Goal: Task Accomplishment & Management: Manage account settings

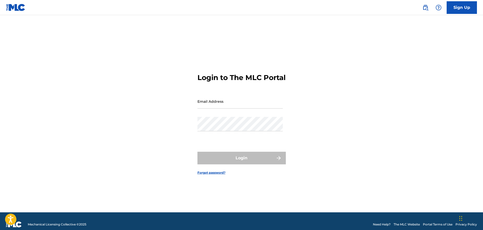
click at [231, 108] on input "Email Address" at bounding box center [240, 101] width 85 height 14
type input "[EMAIL_ADDRESS][DOMAIN_NAME]"
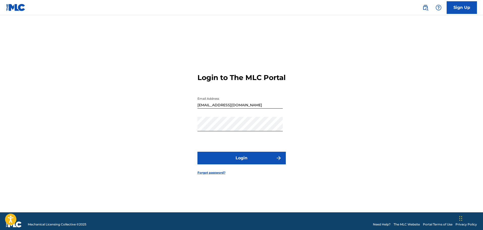
click at [241, 164] on button "Login" at bounding box center [242, 158] width 88 height 13
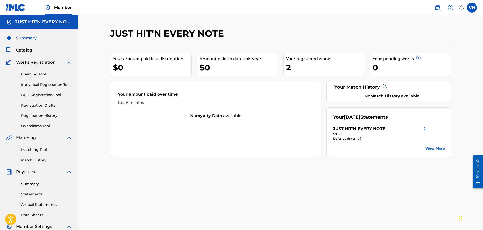
click at [39, 115] on link "Registration History" at bounding box center [46, 115] width 51 height 5
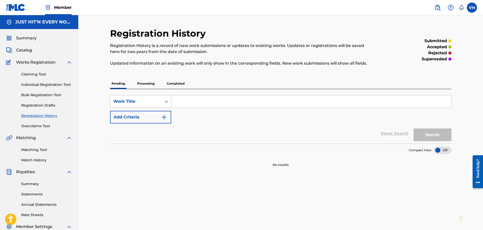
click at [144, 81] on p "Processing" at bounding box center [146, 83] width 20 height 11
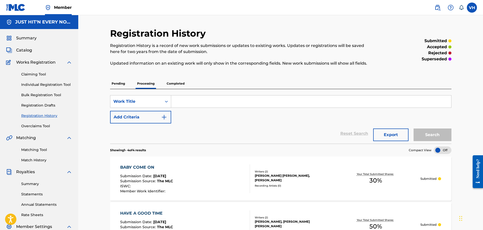
click at [178, 80] on p "Completed" at bounding box center [175, 83] width 21 height 11
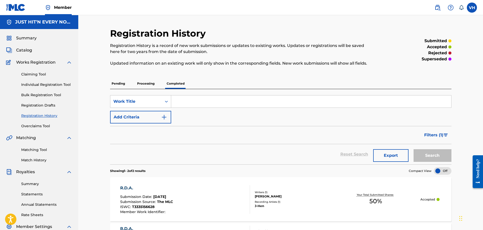
click at [26, 181] on div "Summary Statements Annual Statements Rate Sheets" at bounding box center [39, 196] width 66 height 43
click at [26, 172] on span "Royalties" at bounding box center [25, 172] width 19 height 6
click at [31, 184] on link "Summary" at bounding box center [46, 183] width 51 height 5
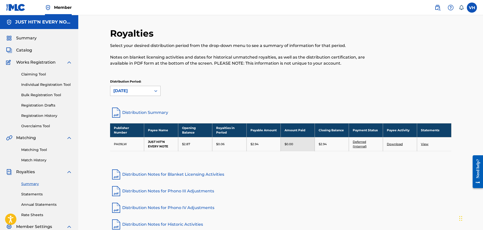
click at [156, 91] on icon at bounding box center [155, 90] width 5 height 5
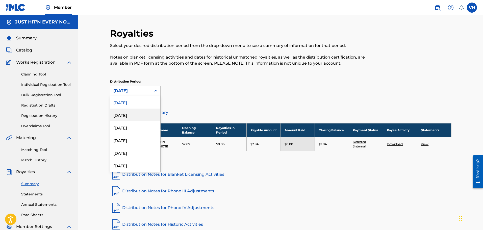
click at [137, 117] on div "[DATE]" at bounding box center [135, 115] width 50 height 13
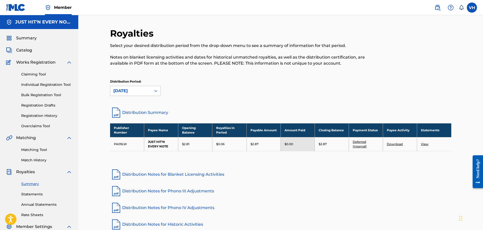
click at [471, 4] on label at bounding box center [472, 8] width 10 height 10
click at [472, 8] on input "VH [PERSON_NAME] [EMAIL_ADDRESS][DOMAIN_NAME] Notification Preferences Profile …" at bounding box center [472, 8] width 0 height 0
click at [424, 62] on link "Profile" at bounding box center [422, 63] width 10 height 5
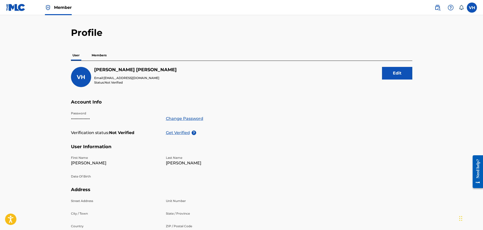
scroll to position [8, 0]
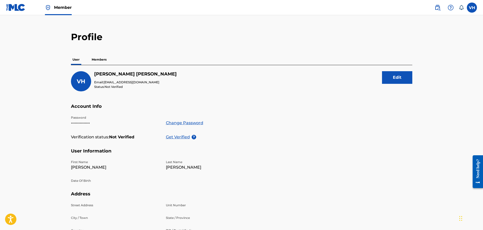
click at [406, 77] on button "Edit" at bounding box center [397, 77] width 30 height 13
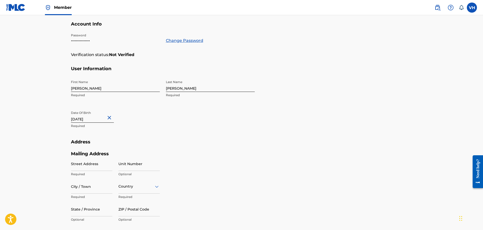
scroll to position [104, 0]
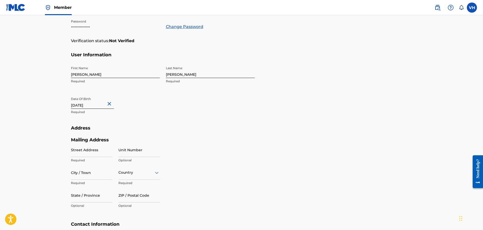
click at [104, 106] on input "[DATE]" at bounding box center [92, 101] width 43 height 14
select select "7"
select select "2012"
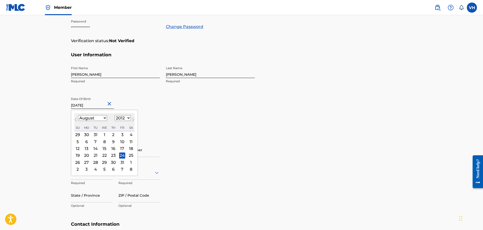
click at [105, 117] on select "January February March April May June July August September October November De…" at bounding box center [92, 118] width 29 height 6
select select "8"
click at [78, 115] on select "January February March April May June July August September October November De…" at bounding box center [92, 118] width 29 height 6
click at [129, 161] on div "29" at bounding box center [131, 162] width 6 height 6
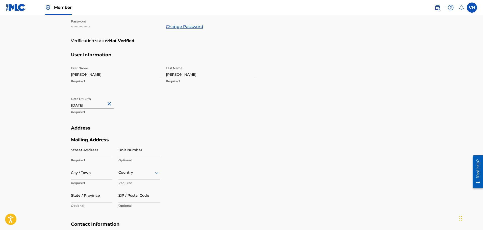
type input "[DATE]"
click at [101, 151] on input "Street Address" at bounding box center [91, 150] width 41 height 14
type input "1000 Heron Xing"
type input "Prosper"
type input "u"
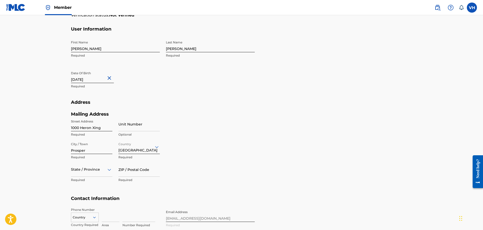
scroll to position [153, 0]
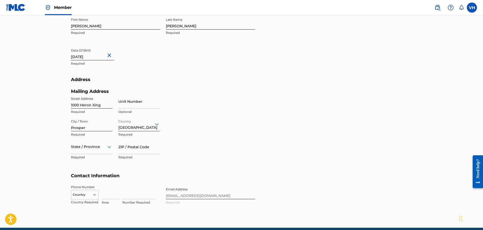
click at [81, 154] on div "State / Province" at bounding box center [91, 147] width 41 height 14
type input "tt"
click at [86, 161] on div "[US_STATE]" at bounding box center [91, 159] width 41 height 11
click at [110, 147] on icon at bounding box center [110, 147] width 4 height 2
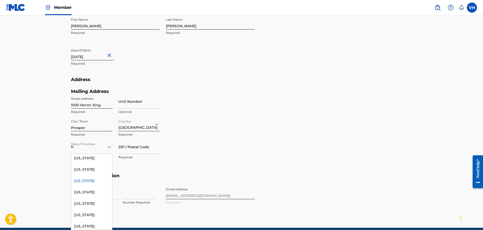
scroll to position [0, 0]
type input "tex"
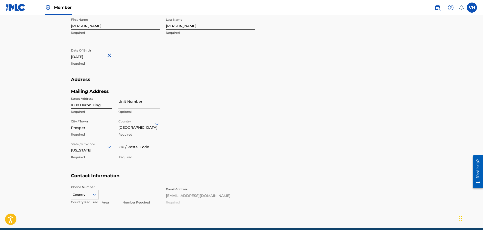
click at [122, 150] on input "ZIP / Postal Code" at bounding box center [138, 147] width 41 height 14
type input "75078"
click at [206, 140] on div "Mailing Address Street Address [GEOGRAPHIC_DATA] Required Unit Number Optional …" at bounding box center [163, 131] width 184 height 85
click at [92, 195] on div "216 results available. Use Up and Down to choose options, press Enter to select…" at bounding box center [85, 194] width 28 height 8
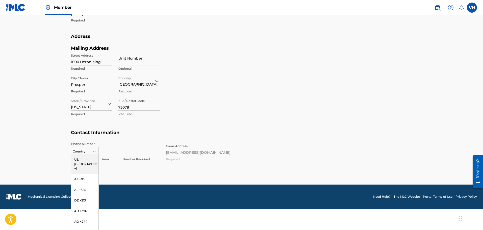
click at [83, 159] on div "US, [GEOGRAPHIC_DATA] +1" at bounding box center [84, 164] width 27 height 20
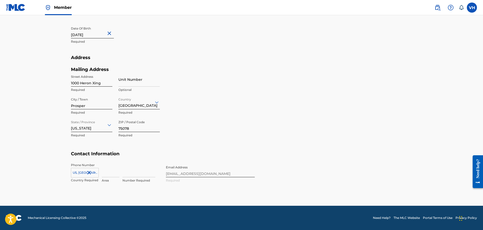
scroll to position [175, 0]
click at [112, 173] on input at bounding box center [111, 170] width 18 height 14
type input "1"
type input "214"
type input "4972005"
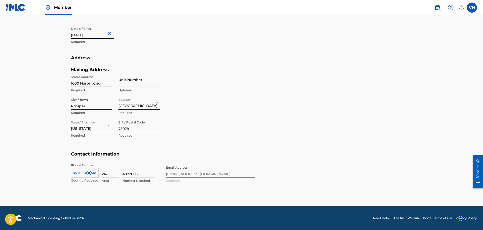
click at [221, 129] on div "Mailing Address Street Address [GEOGRAPHIC_DATA] Required Unit Number Optional …" at bounding box center [163, 109] width 184 height 85
click at [187, 174] on div "Phone Number [GEOGRAPHIC_DATA], [GEOGRAPHIC_DATA] +1 Country Required 214 Area …" at bounding box center [163, 178] width 184 height 31
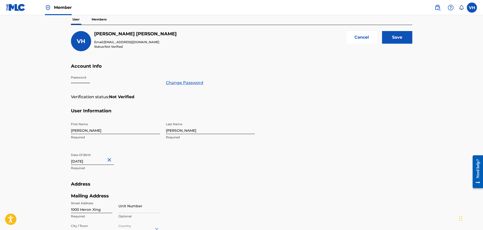
scroll to position [46, 0]
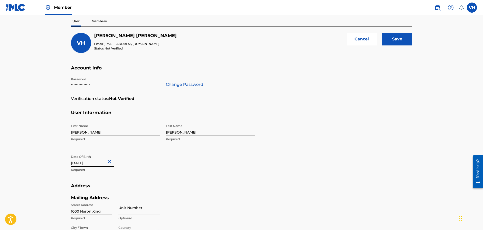
click at [401, 38] on input "Save" at bounding box center [397, 39] width 30 height 13
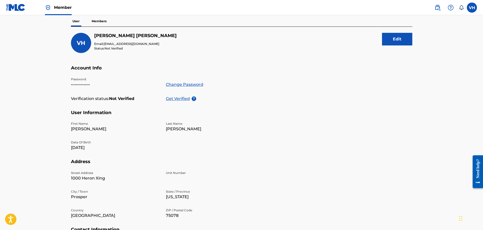
click at [179, 98] on p "Get Verified" at bounding box center [179, 99] width 26 height 6
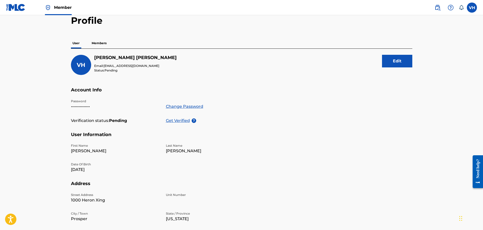
scroll to position [0, 0]
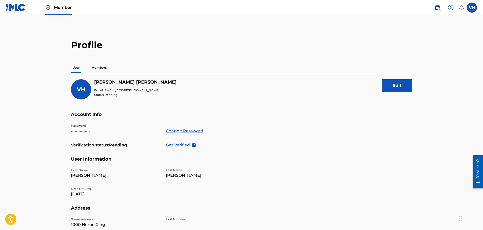
click at [61, 6] on span "Member" at bounding box center [63, 8] width 18 height 6
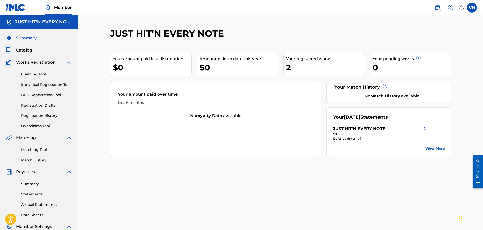
click at [474, 5] on label at bounding box center [472, 8] width 10 height 10
click at [472, 8] on input "VH [PERSON_NAME] [EMAIL_ADDRESS][DOMAIN_NAME] Notification Preferences Profile …" at bounding box center [472, 8] width 0 height 0
click at [419, 71] on p "Log out" at bounding box center [423, 71] width 12 height 5
click at [472, 8] on input "VH [PERSON_NAME] [EMAIL_ADDRESS][DOMAIN_NAME] Notification Preferences Profile …" at bounding box center [472, 8] width 0 height 0
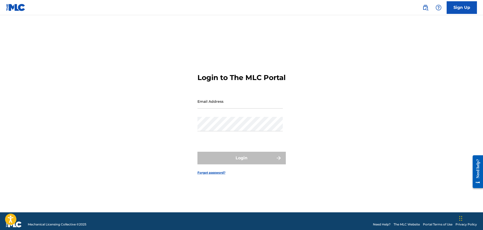
click at [222, 109] on input "Email Address" at bounding box center [240, 101] width 85 height 14
type input "[EMAIL_ADDRESS][DOMAIN_NAME]"
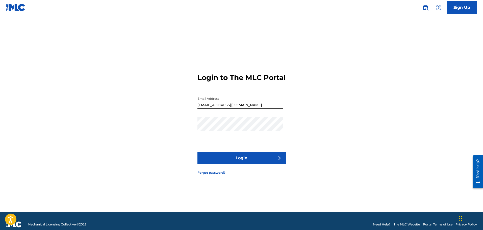
click at [243, 164] on button "Login" at bounding box center [242, 158] width 88 height 13
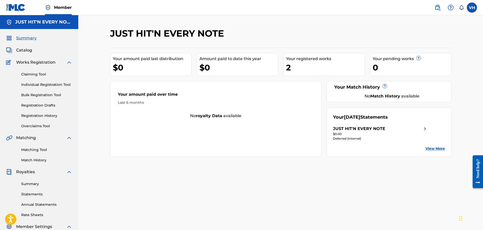
click at [473, 7] on label at bounding box center [472, 8] width 10 height 10
click at [472, 8] on input "VH [PERSON_NAME] [EMAIL_ADDRESS][DOMAIN_NAME] Notification Preferences Profile …" at bounding box center [472, 8] width 0 height 0
click at [422, 61] on link "Profile" at bounding box center [422, 63] width 10 height 5
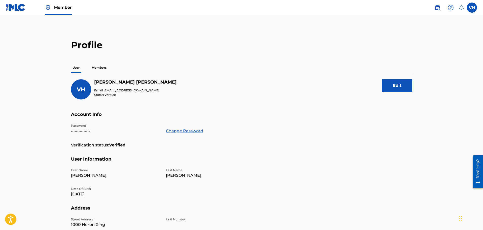
click at [56, 9] on span "Member" at bounding box center [63, 8] width 18 height 6
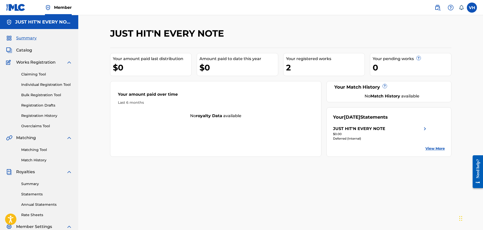
click at [7, 6] on img at bounding box center [15, 7] width 19 height 7
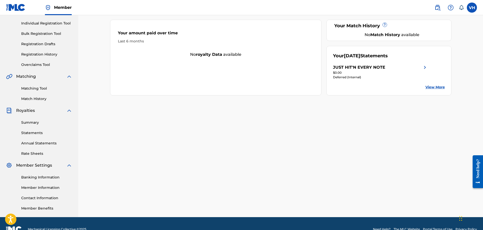
scroll to position [73, 0]
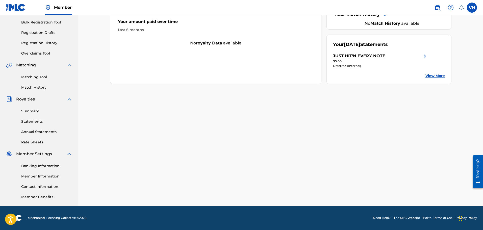
click at [49, 165] on link "Banking Information" at bounding box center [46, 165] width 51 height 5
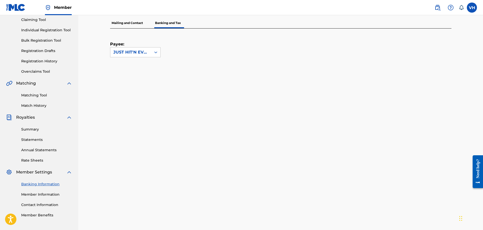
scroll to position [40, 0]
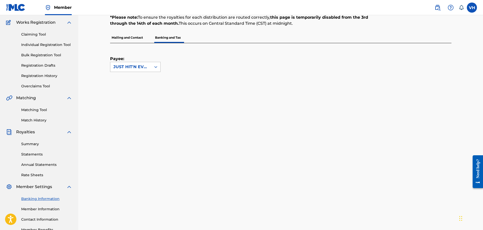
click at [155, 65] on icon at bounding box center [155, 66] width 5 height 5
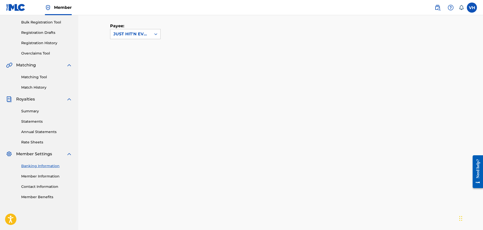
scroll to position [110, 0]
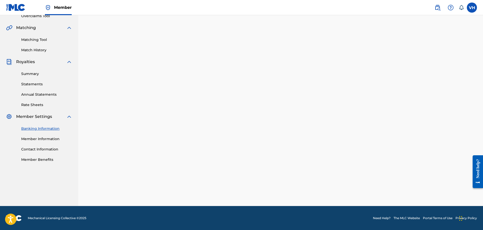
click at [35, 139] on link "Member Information" at bounding box center [46, 138] width 51 height 5
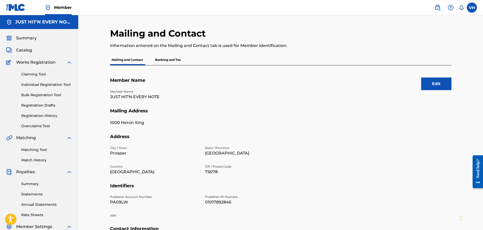
click at [171, 62] on p "Banking and Tax" at bounding box center [168, 60] width 29 height 11
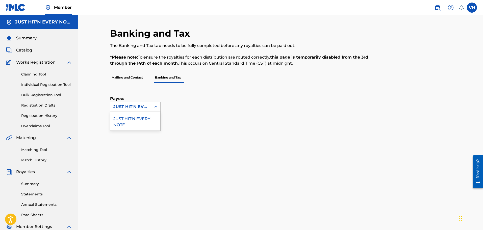
click at [157, 106] on icon at bounding box center [155, 106] width 5 height 5
click at [117, 78] on p "Mailing and Contact" at bounding box center [127, 77] width 34 height 11
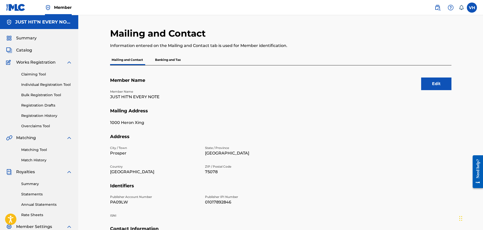
click at [23, 37] on span "Summary" at bounding box center [26, 38] width 20 height 6
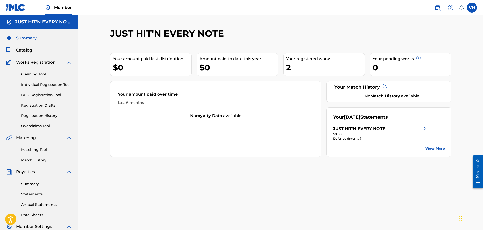
click at [450, 7] on img at bounding box center [451, 8] width 6 height 6
click at [431, 148] on link "View More" at bounding box center [435, 148] width 19 height 5
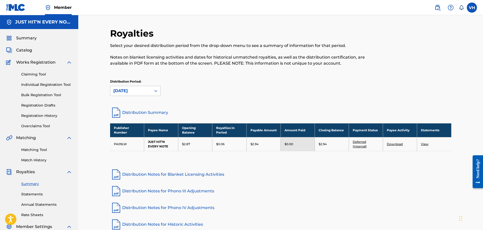
click at [38, 114] on link "Registration History" at bounding box center [46, 115] width 51 height 5
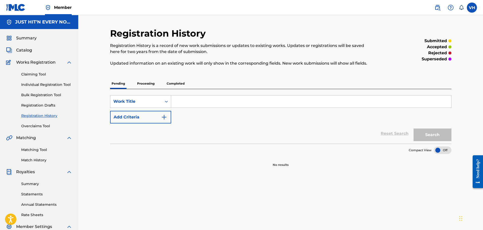
click at [172, 83] on p "Completed" at bounding box center [175, 83] width 21 height 11
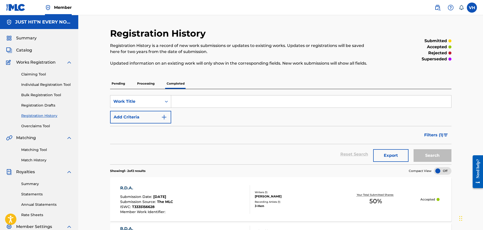
click at [475, 95] on div "Registration History Registration History is a record of new work submissions o…" at bounding box center [280, 157] width 405 height 284
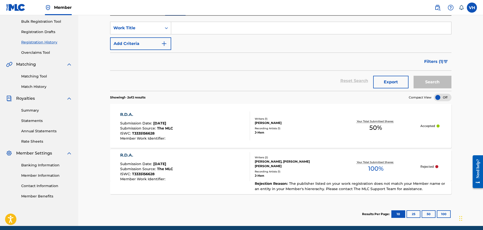
scroll to position [63, 0]
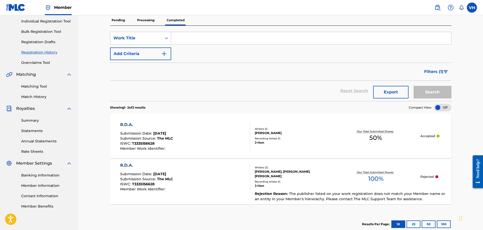
click at [142, 21] on p "Processing" at bounding box center [146, 20] width 20 height 11
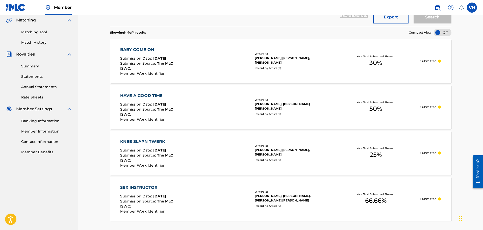
scroll to position [122, 0]
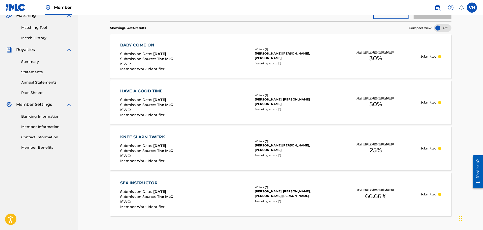
drag, startPoint x: 483, startPoint y: 74, endPoint x: 483, endPoint y: 41, distance: 32.6
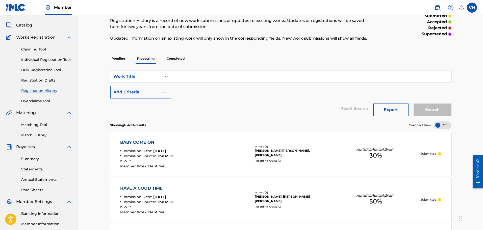
scroll to position [24, 0]
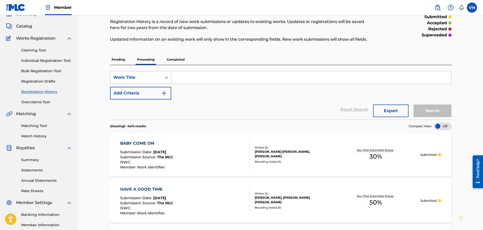
click at [23, 48] on link "Claiming Tool" at bounding box center [46, 50] width 51 height 5
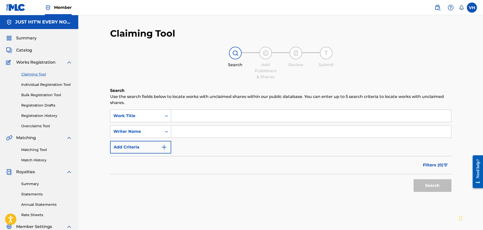
click at [183, 118] on input "Search Form" at bounding box center [311, 116] width 280 height 12
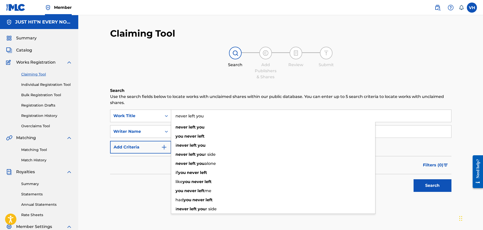
type input "never left you"
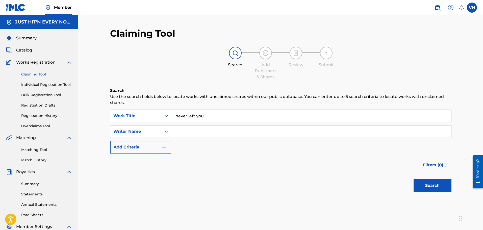
click at [181, 130] on input "Search Form" at bounding box center [311, 132] width 280 height 12
type input "[PERSON_NAME]"
click at [427, 183] on button "Search" at bounding box center [433, 185] width 38 height 13
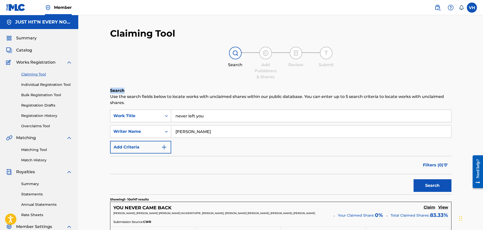
drag, startPoint x: 483, startPoint y: 63, endPoint x: 485, endPoint y: 84, distance: 20.5
click at [483, 84] on html "Accessibility Screen-Reader Guide, Feedback, and Issue Reporting | New window M…" at bounding box center [241, 115] width 483 height 230
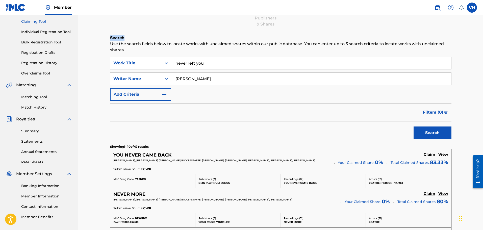
scroll to position [20, 0]
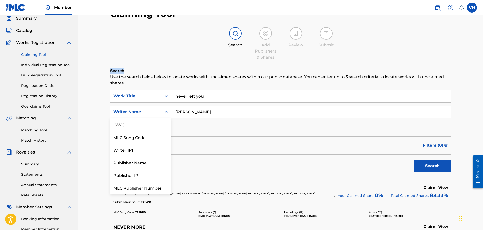
click at [167, 110] on icon "Search Form" at bounding box center [166, 111] width 5 height 5
click at [161, 153] on div "Publisher Name" at bounding box center [140, 149] width 61 height 13
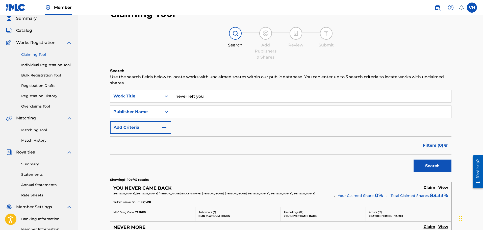
click at [192, 113] on input "Search Form" at bounding box center [311, 112] width 280 height 12
click at [441, 163] on button "Search" at bounding box center [433, 166] width 38 height 13
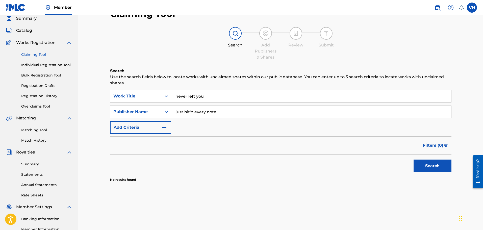
click at [222, 112] on input "just hit'n every note" at bounding box center [311, 112] width 280 height 12
click at [419, 165] on button "Search" at bounding box center [433, 166] width 38 height 13
drag, startPoint x: 243, startPoint y: 112, endPoint x: 158, endPoint y: 112, distance: 85.4
click at [158, 112] on div "SearchWithCriteria13dfe565-2861-4e14-b7c2-867a01c03e87 Publisher Name just hit'…" at bounding box center [281, 112] width 342 height 13
type input "j-hen"
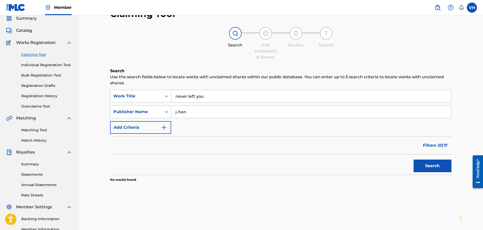
click at [429, 165] on button "Search" at bounding box center [433, 166] width 38 height 13
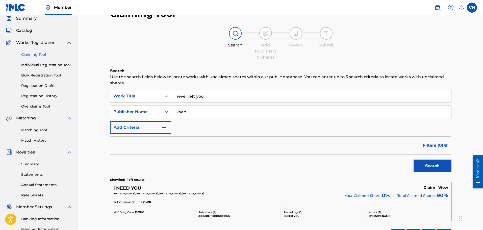
click at [446, 185] on h5 "View" at bounding box center [444, 187] width 10 height 5
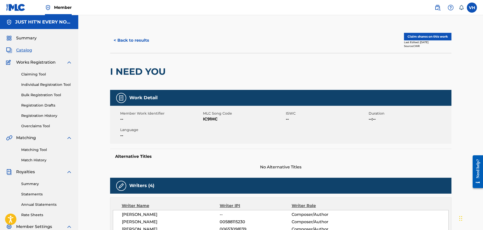
click at [140, 40] on button "< Back to results" at bounding box center [131, 40] width 43 height 13
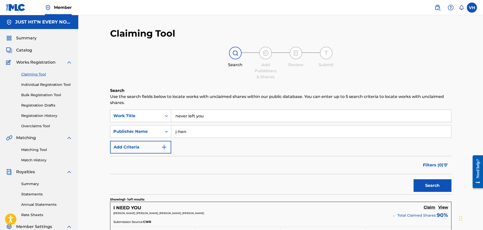
scroll to position [20, 0]
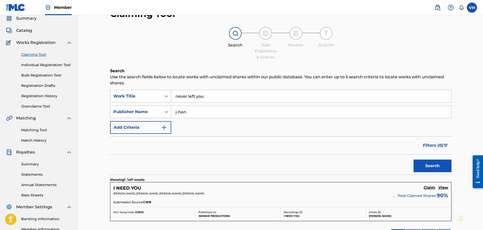
click at [162, 108] on div "Search Form" at bounding box center [166, 111] width 9 height 9
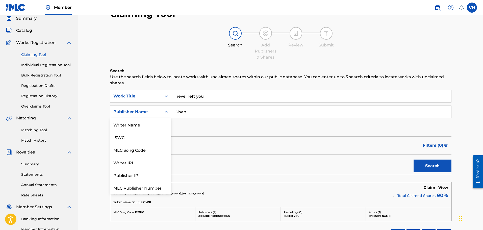
scroll to position [13, 0]
click at [144, 148] on div "Writer IPI" at bounding box center [140, 149] width 61 height 13
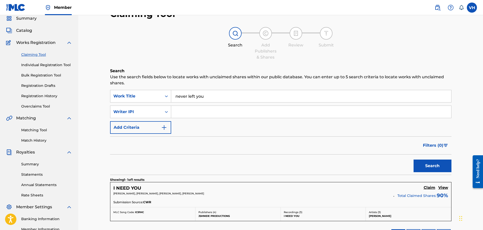
click at [443, 163] on button "Search" at bounding box center [433, 166] width 38 height 13
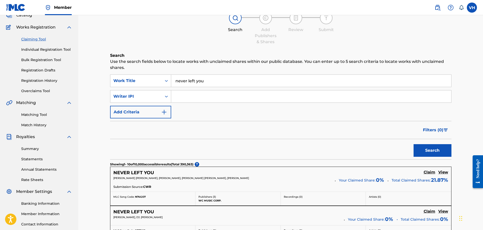
scroll to position [0, 0]
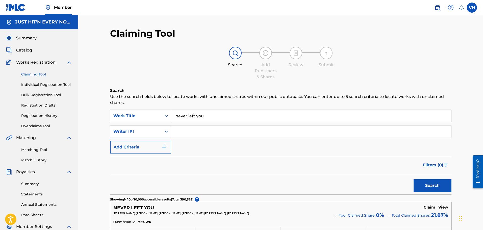
click at [165, 130] on icon "Search Form" at bounding box center [166, 131] width 5 height 5
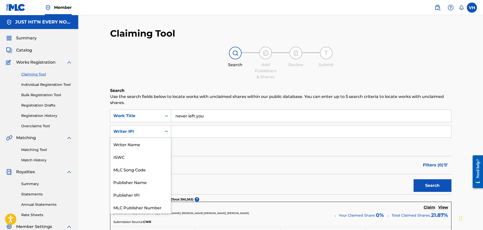
scroll to position [13, 0]
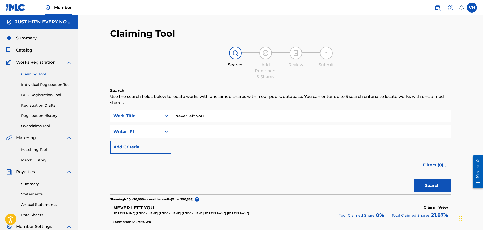
click at [164, 131] on icon "Search Form" at bounding box center [166, 131] width 5 height 5
click at [163, 148] on img "Search Form" at bounding box center [164, 147] width 6 height 6
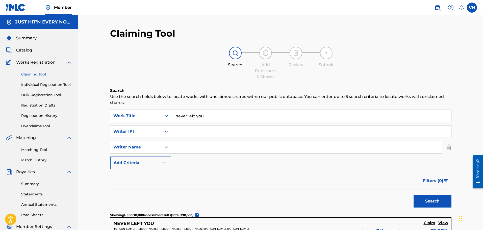
click at [183, 147] on input "Search Form" at bounding box center [306, 147] width 271 height 12
type input "[PERSON_NAME]"
click at [422, 200] on button "Search" at bounding box center [433, 201] width 38 height 13
drag, startPoint x: 482, startPoint y: 53, endPoint x: 482, endPoint y: 76, distance: 22.5
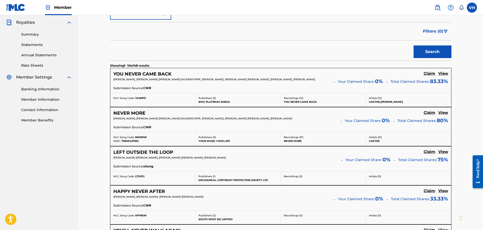
scroll to position [0, 0]
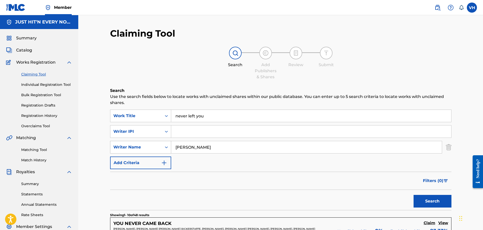
drag, startPoint x: 212, startPoint y: 148, endPoint x: 154, endPoint y: 147, distance: 58.4
click at [154, 147] on div "SearchWithCriteria0117588e-60bb-4155-9d7d-79d4626e6128 Writer Name [PERSON_NAME]" at bounding box center [281, 147] width 342 height 13
drag, startPoint x: 217, startPoint y: 118, endPoint x: 114, endPoint y: 119, distance: 103.1
click at [114, 119] on div "SearchWithCriteria1a899951-072f-4c4f-a842-a004887b9190 Work Title never left you" at bounding box center [281, 116] width 342 height 13
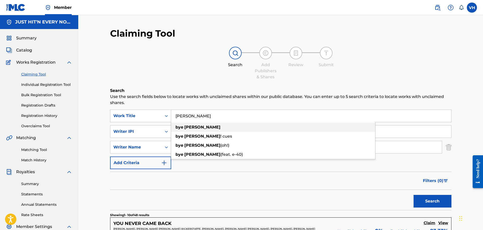
type input "[PERSON_NAME]"
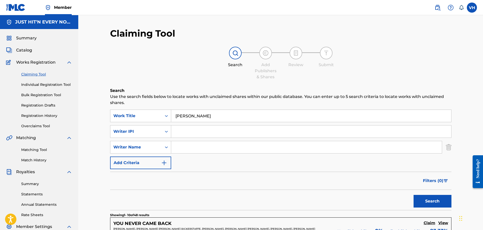
click at [198, 146] on input "Search Form" at bounding box center [306, 147] width 271 height 12
click at [417, 203] on button "Search" at bounding box center [433, 201] width 38 height 13
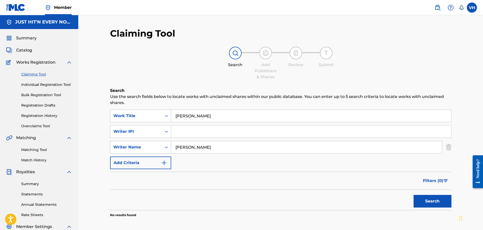
drag, startPoint x: 216, startPoint y: 146, endPoint x: 163, endPoint y: 147, distance: 53.1
click at [163, 147] on div "SearchWithCriteria0117588e-60bb-4155-9d7d-79d4626e6128 Writer Name [PERSON_NAME]" at bounding box center [281, 147] width 342 height 13
click at [415, 200] on button "Search" at bounding box center [433, 201] width 38 height 13
drag, startPoint x: 179, startPoint y: 146, endPoint x: 175, endPoint y: 146, distance: 3.8
click at [175, 146] on input "j-hen" at bounding box center [306, 147] width 271 height 12
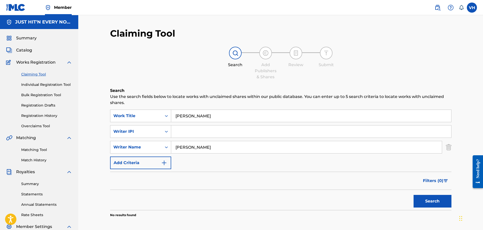
type input "[PERSON_NAME]"
click at [433, 203] on button "Search" at bounding box center [433, 201] width 38 height 13
drag, startPoint x: 215, startPoint y: 147, endPoint x: 147, endPoint y: 149, distance: 68.5
click at [147, 149] on div "SearchWithCriteria0117588e-60bb-4155-9d7d-79d4626e6128 Writer Name [PERSON_NAME]" at bounding box center [281, 147] width 342 height 13
click at [425, 199] on button "Search" at bounding box center [433, 201] width 38 height 13
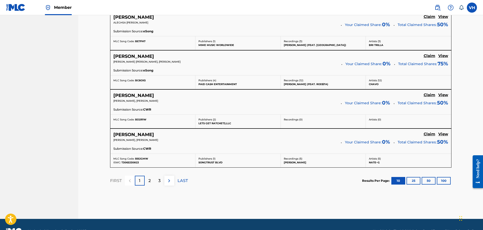
scroll to position [441, 0]
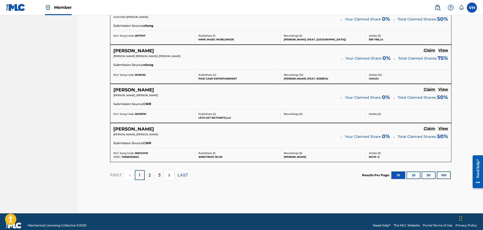
click at [151, 175] on div "2" at bounding box center [150, 175] width 10 height 10
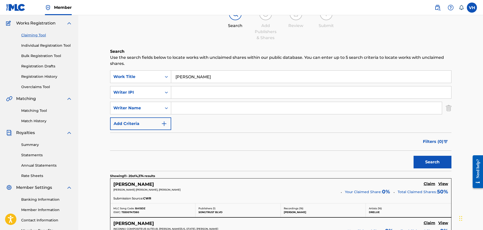
scroll to position [38, 0]
click at [166, 107] on icon "Search Form" at bounding box center [166, 108] width 5 height 5
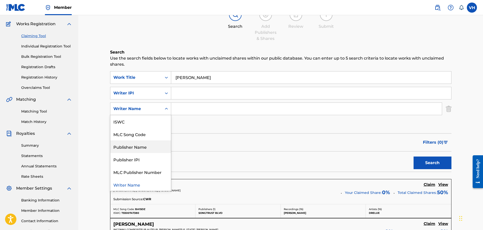
drag, startPoint x: 156, startPoint y: 148, endPoint x: 165, endPoint y: 143, distance: 10.5
click at [156, 148] on div "Publisher Name" at bounding box center [140, 146] width 61 height 13
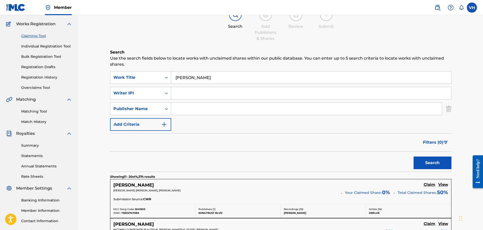
click at [193, 110] on input "Search Form" at bounding box center [306, 109] width 271 height 12
click at [428, 161] on button "Search" at bounding box center [433, 163] width 38 height 13
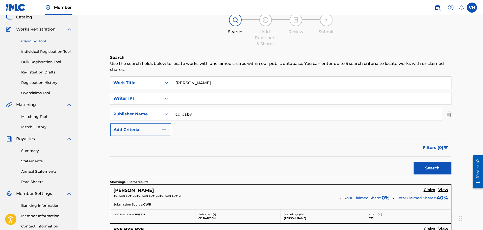
scroll to position [0, 0]
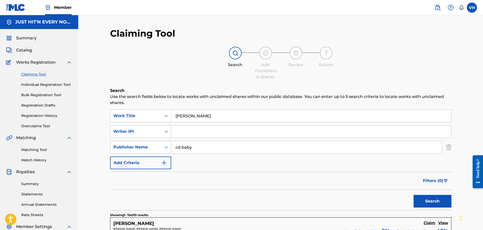
drag, startPoint x: 200, startPoint y: 147, endPoint x: 136, endPoint y: 147, distance: 63.7
click at [136, 147] on div "SearchWithCriteriafef2cab0-c09b-4681-aa66-47d34bf9f0dd Publisher Name cd baby" at bounding box center [281, 147] width 342 height 13
type input "tunecore"
click at [414, 195] on button "Search" at bounding box center [433, 201] width 38 height 13
drag, startPoint x: 211, startPoint y: 146, endPoint x: 129, endPoint y: 146, distance: 82.1
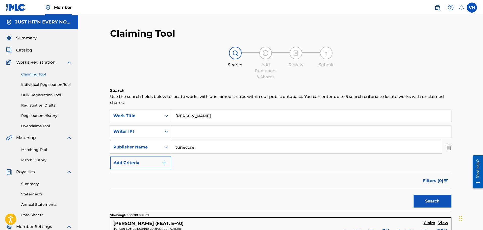
click at [129, 146] on div "SearchWithCriteriafef2cab0-c09b-4681-aa66-47d34bf9f0dd Publisher Name tunecore" at bounding box center [281, 147] width 342 height 13
drag, startPoint x: 216, startPoint y: 114, endPoint x: 100, endPoint y: 118, distance: 115.8
click at [427, 199] on button "Search" at bounding box center [433, 201] width 38 height 13
drag, startPoint x: 228, startPoint y: 117, endPoint x: 113, endPoint y: 117, distance: 114.9
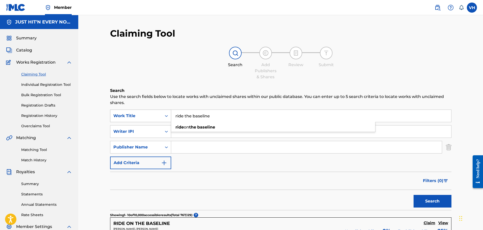
click at [113, 117] on div "SearchWithCriteria1a899951-072f-4c4f-a842-a004887b9190 Work Title ride the base…" at bounding box center [281, 116] width 342 height 13
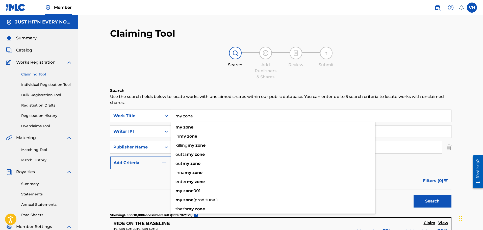
type input "my zone"
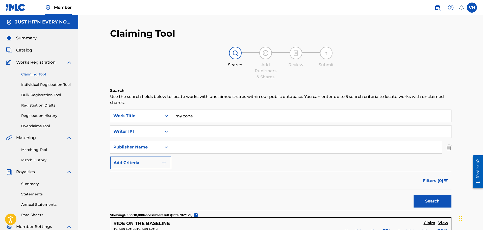
click at [440, 205] on button "Search" at bounding box center [433, 201] width 38 height 13
click at [192, 132] on input "Search Form" at bounding box center [311, 132] width 280 height 12
type input "[PERSON_NAME]"
click at [427, 197] on button "Search" at bounding box center [433, 201] width 38 height 13
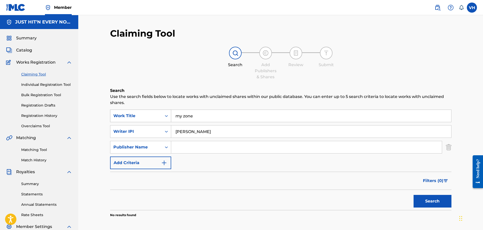
drag, startPoint x: 200, startPoint y: 117, endPoint x: 128, endPoint y: 113, distance: 72.4
click at [128, 113] on div "SearchWithCriteria1a899951-072f-4c4f-a842-a004887b9190 Work Title my zone" at bounding box center [281, 116] width 342 height 13
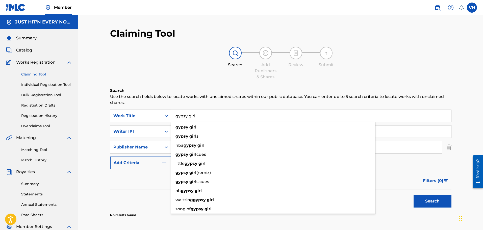
type input "gypsy girl"
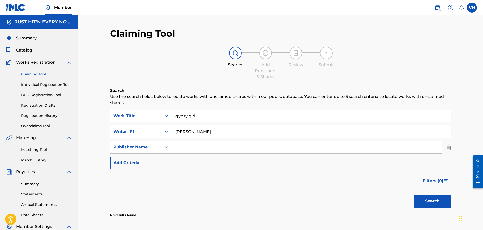
click at [442, 200] on button "Search" at bounding box center [433, 201] width 38 height 13
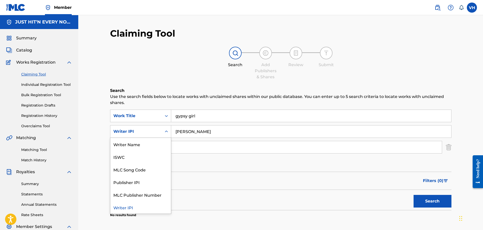
click at [166, 131] on icon "Search Form" at bounding box center [166, 132] width 3 height 2
click at [143, 142] on div "Writer Name" at bounding box center [140, 144] width 61 height 13
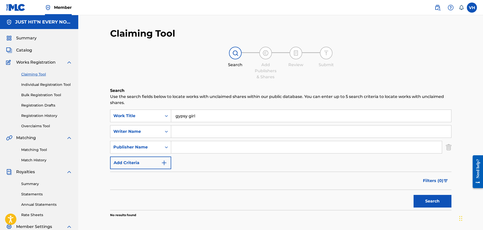
click at [186, 135] on input "Search Form" at bounding box center [311, 132] width 280 height 12
type input "[PERSON_NAME]"
click at [427, 202] on button "Search" at bounding box center [433, 201] width 38 height 13
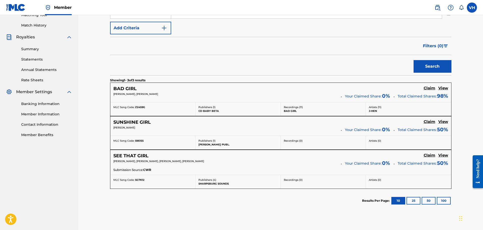
scroll to position [137, 0]
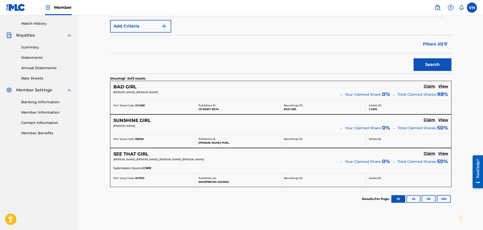
click at [448, 86] on h5 "View" at bounding box center [444, 86] width 10 height 5
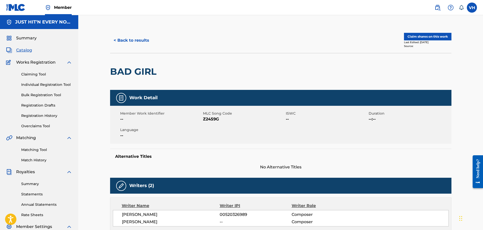
click at [142, 39] on button "< Back to results" at bounding box center [131, 40] width 43 height 13
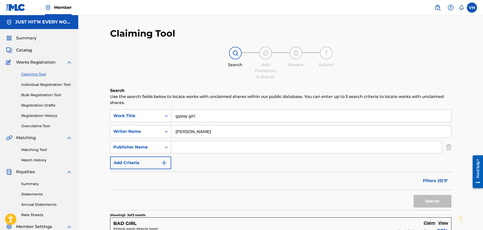
scroll to position [123, 0]
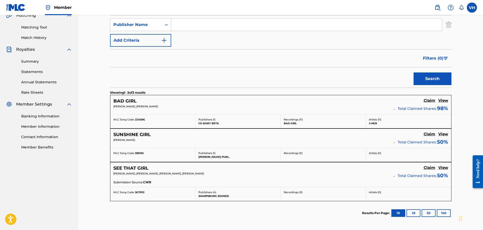
click at [428, 101] on h5 "Claim" at bounding box center [430, 100] width 12 height 5
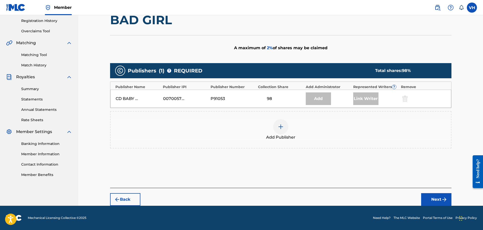
scroll to position [95, 0]
click at [282, 126] on img at bounding box center [281, 127] width 6 height 6
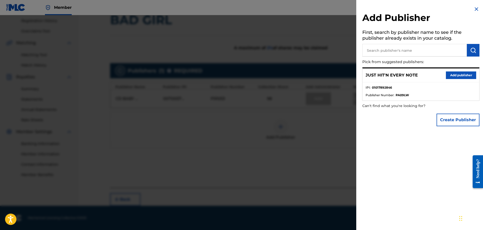
click at [400, 50] on input "text" at bounding box center [414, 50] width 105 height 13
click at [461, 76] on button "Add publisher" at bounding box center [461, 75] width 30 height 8
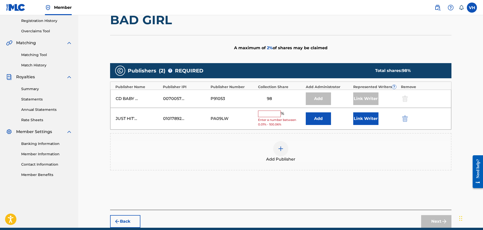
click at [272, 112] on input "text" at bounding box center [269, 114] width 23 height 7
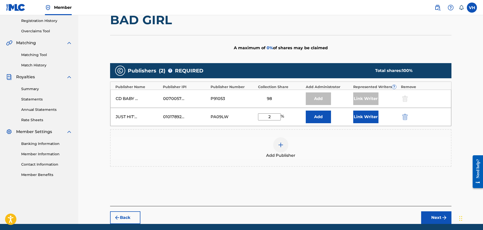
type input "2"
click at [366, 116] on button "Link Writer" at bounding box center [365, 117] width 25 height 13
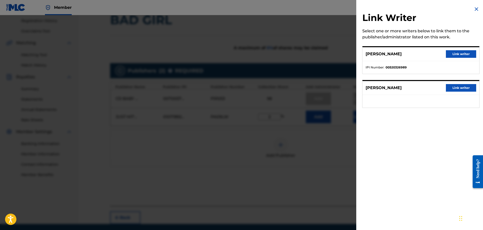
click at [456, 52] on button "Link writer" at bounding box center [461, 54] width 30 height 8
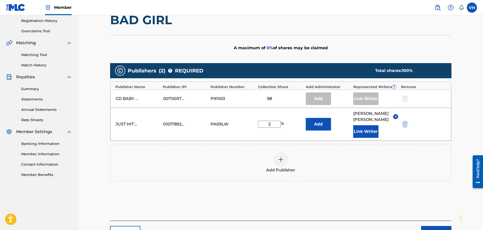
click at [435, 226] on button "Next" at bounding box center [436, 232] width 30 height 13
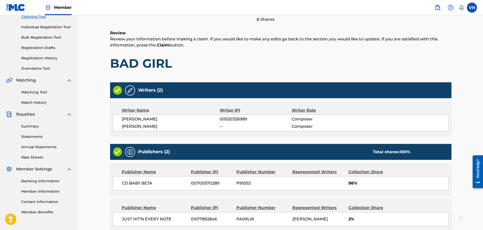
scroll to position [108, 0]
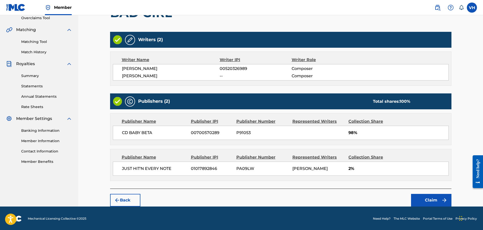
drag, startPoint x: 483, startPoint y: 64, endPoint x: 5, endPoint y: 13, distance: 481.4
click at [428, 200] on button "Claim" at bounding box center [431, 200] width 40 height 13
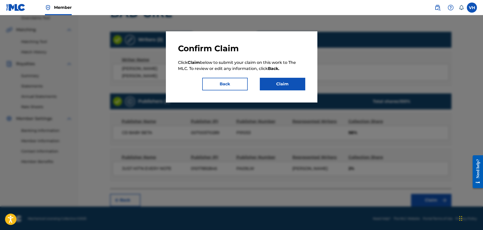
click at [285, 79] on button "Claim" at bounding box center [282, 84] width 45 height 13
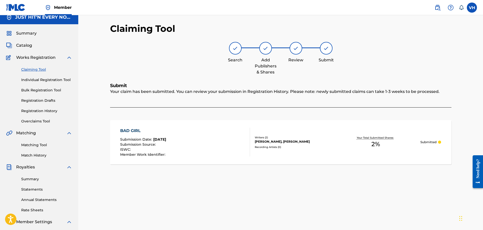
scroll to position [4, 0]
click at [33, 69] on link "Claiming Tool" at bounding box center [46, 69] width 51 height 5
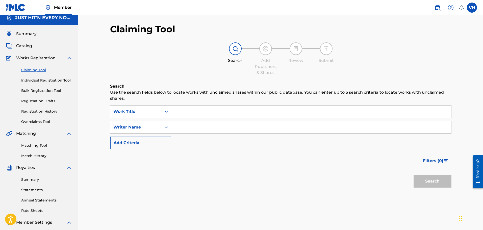
scroll to position [0, 0]
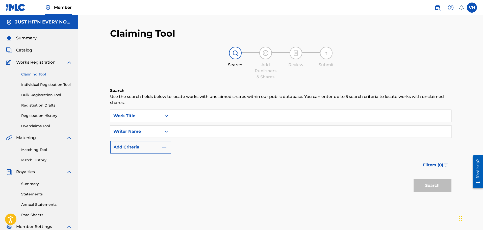
click at [182, 116] on input "Search Form" at bounding box center [311, 116] width 280 height 12
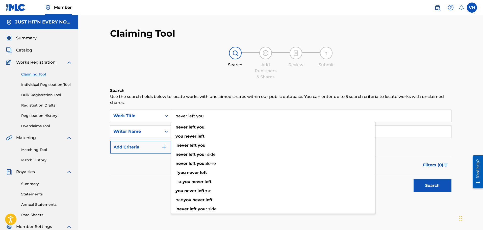
type input "never left you"
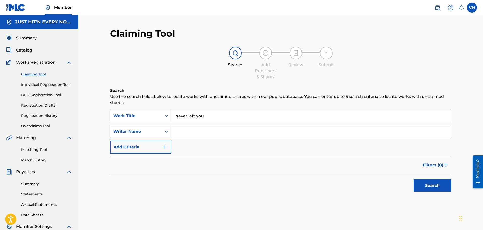
click at [186, 130] on input "Search Form" at bounding box center [311, 132] width 280 height 12
type input "[PERSON_NAME]"
click at [434, 185] on button "Search" at bounding box center [433, 185] width 38 height 13
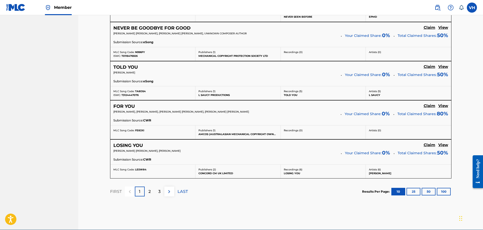
scroll to position [412, 0]
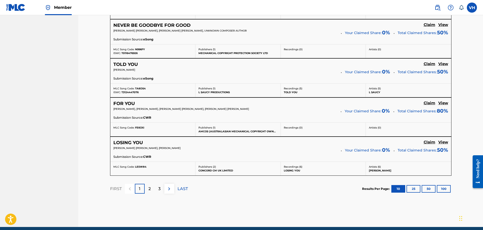
click at [159, 189] on p "3" at bounding box center [159, 189] width 2 height 6
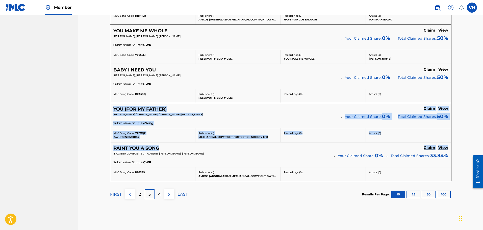
drag, startPoint x: 483, startPoint y: 144, endPoint x: 485, endPoint y: 92, distance: 52.1
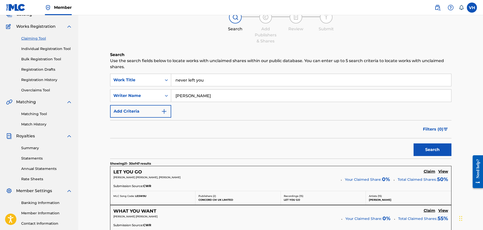
scroll to position [0, 0]
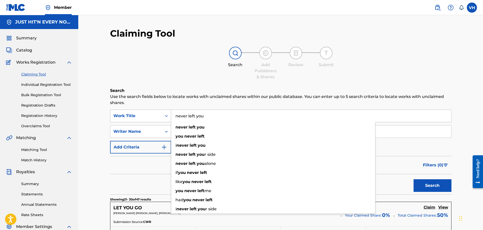
drag, startPoint x: 194, startPoint y: 117, endPoint x: 147, endPoint y: 117, distance: 47.5
click at [147, 117] on div "SearchWithCriteria1a899951-072f-4c4f-a842-a004887b9190 Work Title never left yo…" at bounding box center [281, 116] width 342 height 13
type input "letting go"
click at [414, 179] on button "Search" at bounding box center [433, 185] width 38 height 13
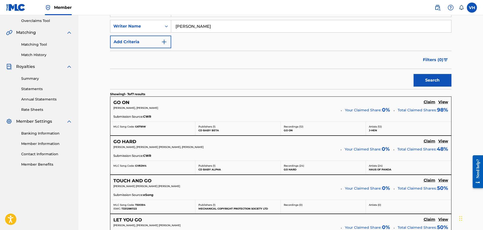
scroll to position [103, 0]
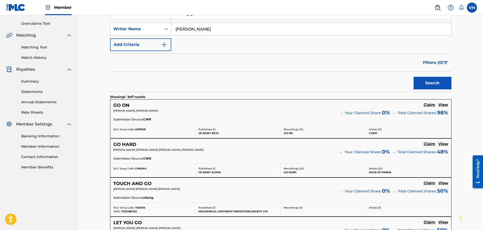
click at [430, 104] on h5 "Claim" at bounding box center [430, 105] width 12 height 5
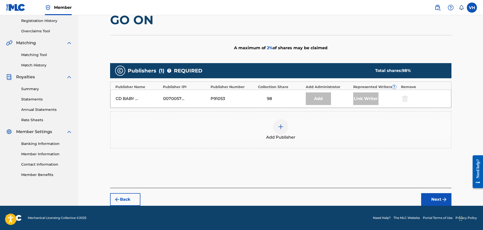
scroll to position [95, 0]
click at [278, 125] on div at bounding box center [280, 126] width 15 height 15
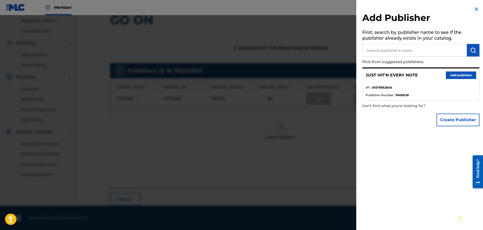
click at [460, 76] on button "Add publisher" at bounding box center [461, 75] width 30 height 8
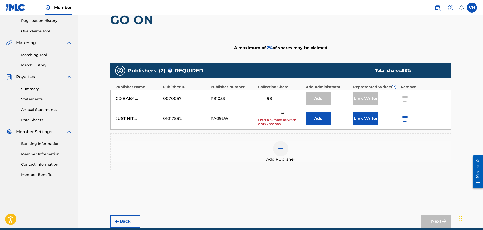
click at [268, 113] on input "text" at bounding box center [269, 114] width 23 height 7
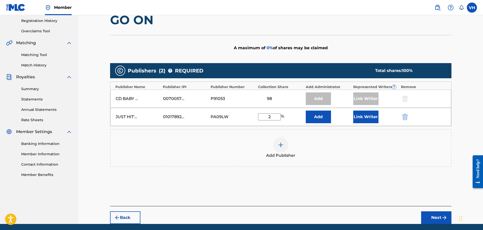
type input "2"
click at [371, 116] on button "Link Writer" at bounding box center [365, 117] width 25 height 13
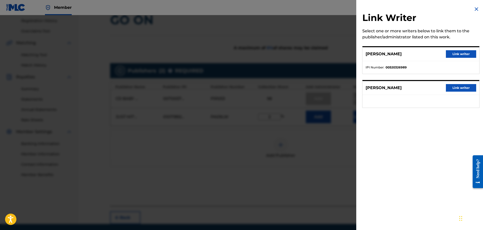
click at [456, 54] on button "Link writer" at bounding box center [461, 54] width 30 height 8
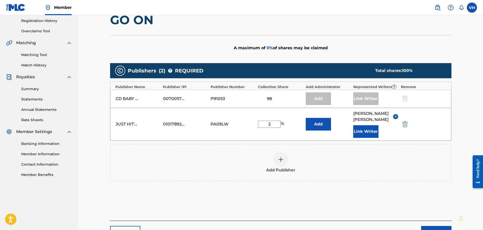
click at [442, 229] on img "submit" at bounding box center [445, 232] width 6 height 6
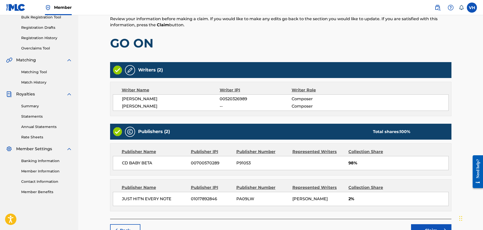
scroll to position [108, 0]
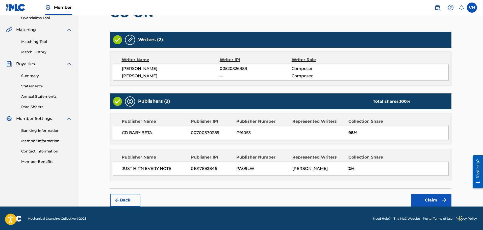
click at [431, 200] on button "Claim" at bounding box center [431, 200] width 40 height 13
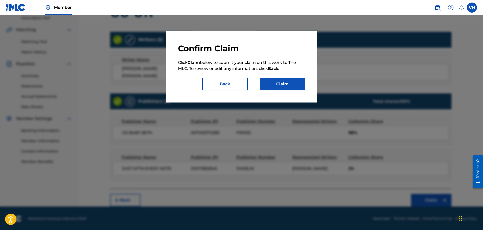
click at [293, 81] on button "Claim" at bounding box center [282, 84] width 45 height 13
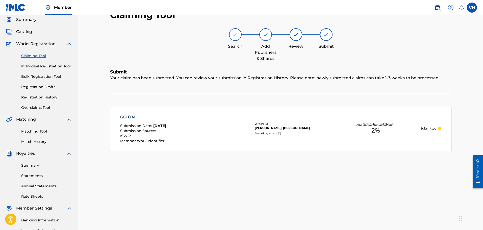
scroll to position [0, 0]
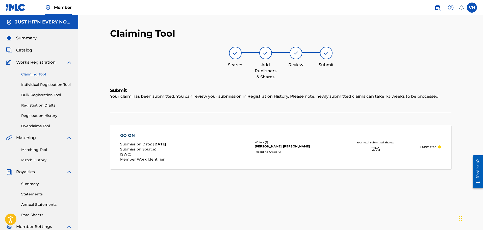
click at [29, 73] on link "Claiming Tool" at bounding box center [46, 74] width 51 height 5
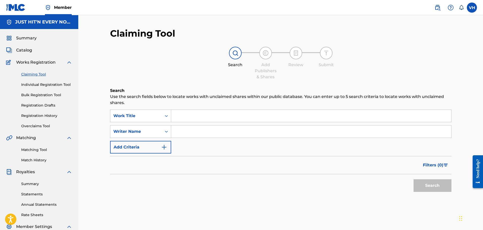
click at [185, 116] on input "Search Form" at bounding box center [311, 116] width 280 height 12
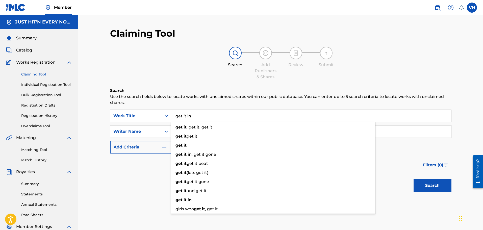
type input "get it in"
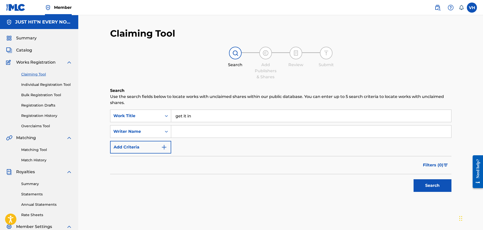
click at [194, 134] on input "Search Form" at bounding box center [311, 132] width 280 height 12
type input "[PERSON_NAME]"
drag, startPoint x: 433, startPoint y: 185, endPoint x: 436, endPoint y: 180, distance: 6.2
click at [433, 185] on button "Search" at bounding box center [433, 185] width 38 height 13
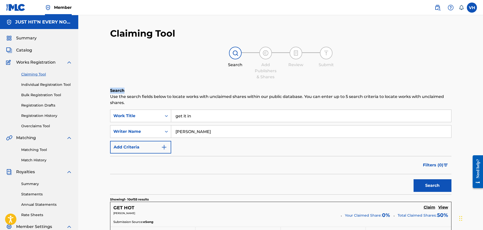
drag, startPoint x: 483, startPoint y: 65, endPoint x: 484, endPoint y: 93, distance: 27.8
click at [483, 93] on html "Accessibility Screen-Reader Guide, Feedback, and Issue Reporting | New window M…" at bounding box center [241, 115] width 483 height 230
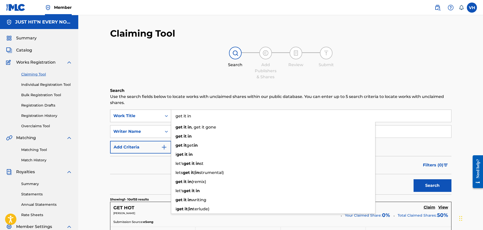
drag, startPoint x: 198, startPoint y: 116, endPoint x: 150, endPoint y: 118, distance: 48.6
click at [150, 118] on div "SearchWithCriteria1a899951-072f-4c4f-a842-a004887b9190 Work Title get it in get…" at bounding box center [281, 116] width 342 height 13
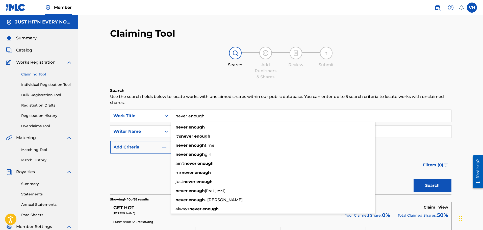
click at [414, 179] on button "Search" at bounding box center [433, 185] width 38 height 13
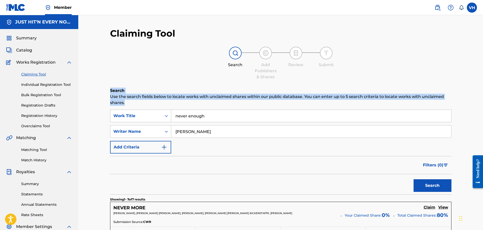
drag, startPoint x: 483, startPoint y: 75, endPoint x: 485, endPoint y: 105, distance: 29.9
click at [483, 105] on html "Accessibility Screen-Reader Guide, Feedback, and Issue Reporting | New window M…" at bounding box center [241, 115] width 483 height 230
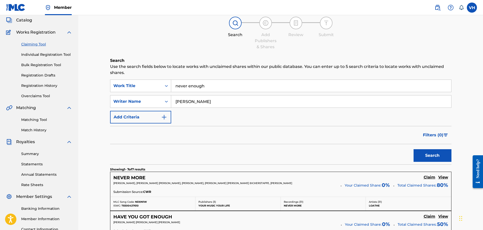
scroll to position [28, 0]
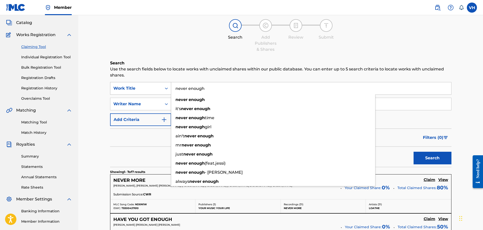
drag, startPoint x: 212, startPoint y: 88, endPoint x: 139, endPoint y: 88, distance: 73.8
click at [139, 88] on div "SearchWithCriteria1a899951-072f-4c4f-a842-a004887b9190 Work Title never enough …" at bounding box center [281, 88] width 342 height 13
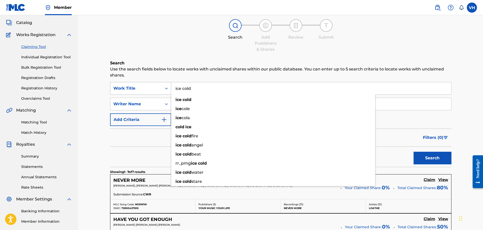
type input "ice cold"
click at [414, 152] on button "Search" at bounding box center [433, 158] width 38 height 13
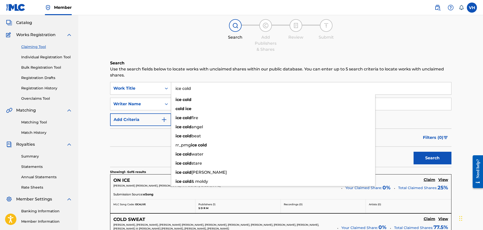
click at [202, 52] on div "Search Add Publishers & Shares Review Submit" at bounding box center [281, 35] width 342 height 33
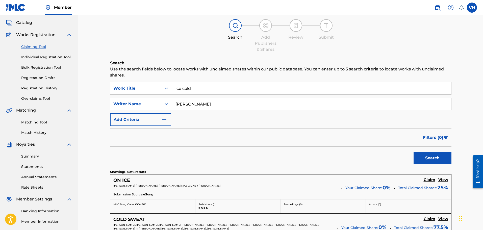
click at [432, 156] on button "Search" at bounding box center [433, 158] width 38 height 13
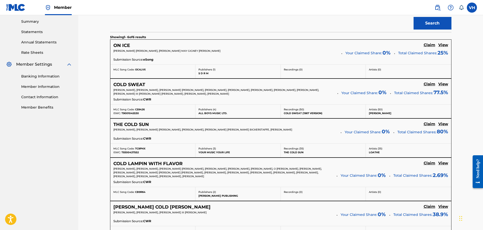
scroll to position [0, 0]
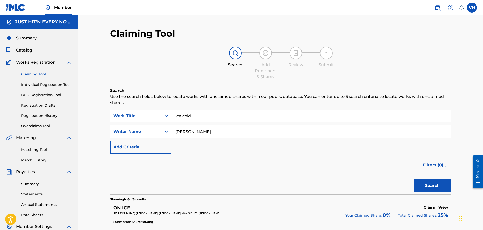
drag, startPoint x: 147, startPoint y: 126, endPoint x: 140, endPoint y: 127, distance: 6.7
click at [140, 126] on div "SearchWithCriteria0117588e-60bb-4155-9d7d-79d4626e6128 Writer Name [PERSON_NAME]" at bounding box center [281, 131] width 342 height 13
click at [416, 184] on button "Search" at bounding box center [433, 185] width 38 height 13
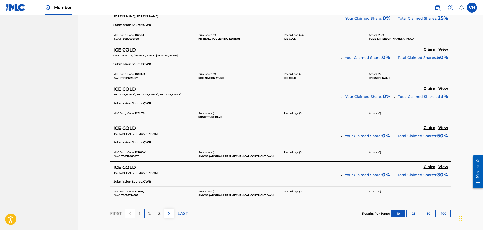
scroll to position [394, 0]
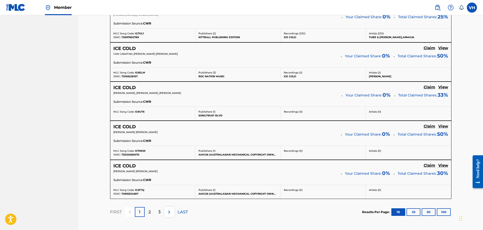
click at [150, 212] on p "2" at bounding box center [150, 212] width 2 height 6
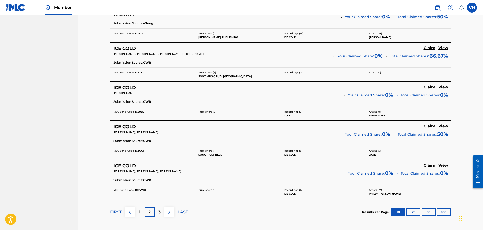
click at [160, 212] on p "3" at bounding box center [159, 212] width 2 height 6
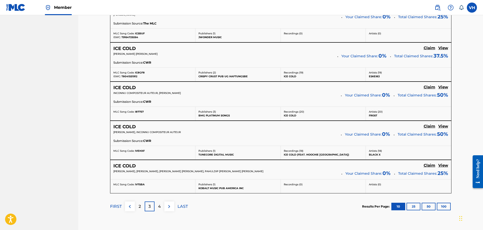
click at [160, 206] on p "4" at bounding box center [159, 207] width 3 height 6
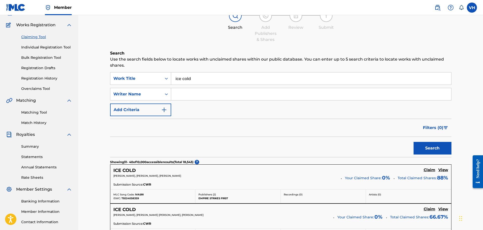
scroll to position [28, 0]
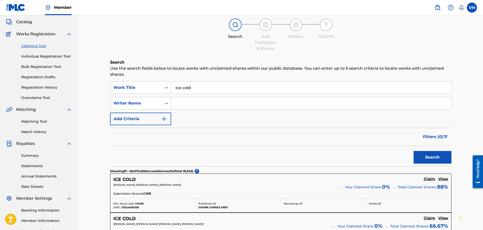
drag, startPoint x: 193, startPoint y: 103, endPoint x: 186, endPoint y: 104, distance: 6.6
click at [193, 103] on input "Search Form" at bounding box center [311, 103] width 280 height 12
click at [414, 151] on button "Search" at bounding box center [433, 157] width 38 height 13
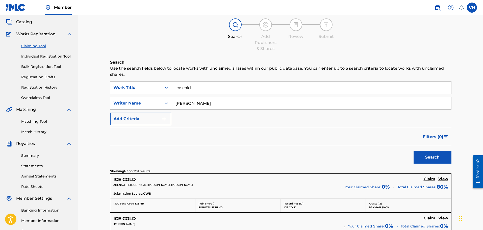
drag, startPoint x: 195, startPoint y: 103, endPoint x: 152, endPoint y: 102, distance: 42.7
click at [152, 102] on div "SearchWithCriteria0117588e-60bb-4155-9d7d-79d4626e6128 Writer Name [PERSON_NAME]" at bounding box center [281, 103] width 342 height 13
click at [414, 151] on button "Search" at bounding box center [433, 157] width 38 height 13
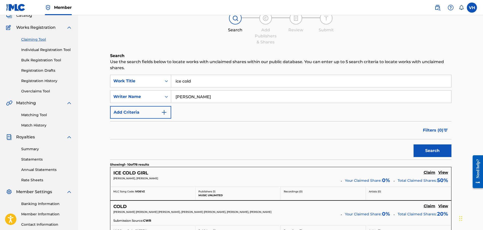
scroll to position [0, 0]
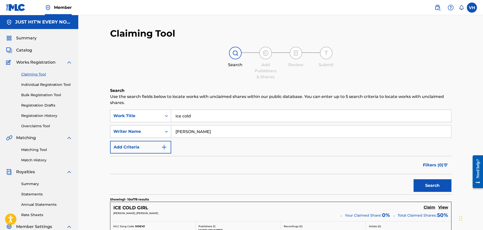
drag, startPoint x: 163, startPoint y: 132, endPoint x: 129, endPoint y: 132, distance: 33.6
click at [130, 132] on div "SearchWithCriteria0117588e-60bb-4155-9d7d-79d4626e6128 Writer Name [PERSON_NAME]" at bounding box center [281, 131] width 342 height 13
click at [414, 179] on button "Search" at bounding box center [433, 185] width 38 height 13
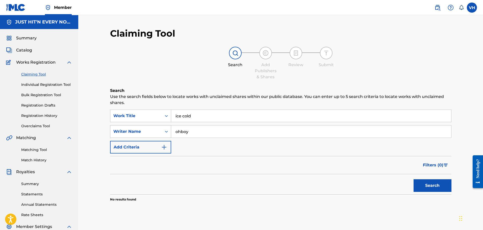
drag, startPoint x: 154, startPoint y: 130, endPoint x: 146, endPoint y: 130, distance: 7.3
click at [146, 130] on div "SearchWithCriteria0117588e-60bb-4155-9d7d-79d4626e6128 Writer Name ohboy" at bounding box center [281, 131] width 342 height 13
type input "[PERSON_NAME]"
click at [414, 179] on button "Search" at bounding box center [433, 185] width 38 height 13
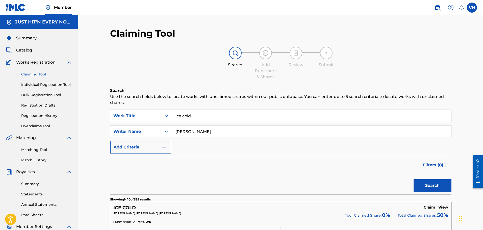
drag, startPoint x: 213, startPoint y: 115, endPoint x: 149, endPoint y: 123, distance: 64.1
click at [149, 123] on div "SearchWithCriteria1a899951-072f-4c4f-a842-a004887b9190 Work Title ice cold Sear…" at bounding box center [281, 132] width 342 height 44
type input "dance on your body"
drag, startPoint x: 201, startPoint y: 133, endPoint x: 128, endPoint y: 135, distance: 73.3
click at [128, 135] on div "SearchWithCriteria0117588e-60bb-4155-9d7d-79d4626e6128 Writer Name [PERSON_NAME]" at bounding box center [281, 131] width 342 height 13
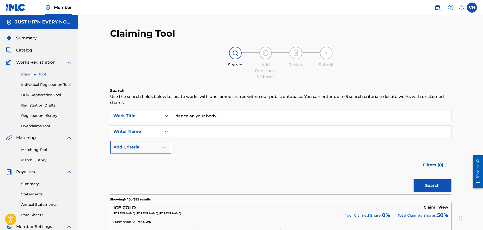
drag, startPoint x: 421, startPoint y: 182, endPoint x: 414, endPoint y: 185, distance: 8.2
click at [422, 182] on button "Search" at bounding box center [433, 185] width 38 height 13
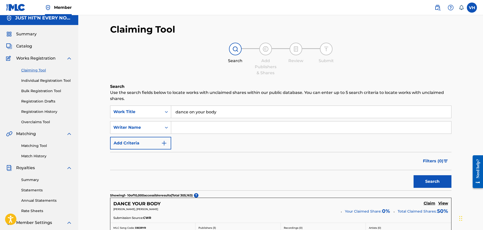
scroll to position [4, 0]
click at [198, 129] on input "Search Form" at bounding box center [311, 127] width 280 height 12
type input "[PERSON_NAME]"
click at [423, 182] on button "Search" at bounding box center [433, 181] width 38 height 13
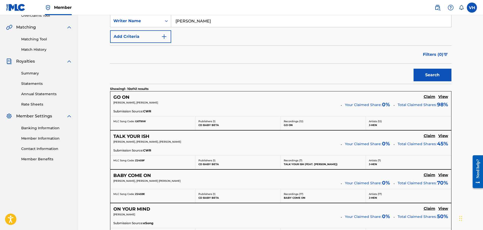
scroll to position [109, 0]
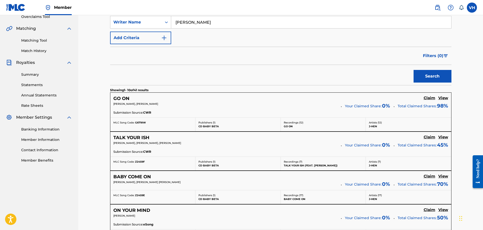
click at [431, 101] on h5 "Claim" at bounding box center [430, 98] width 12 height 5
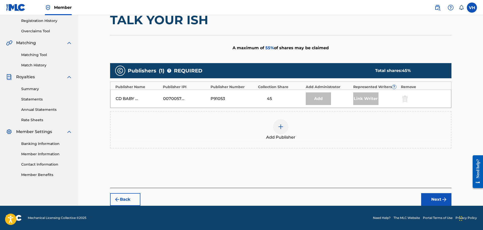
click at [281, 127] on img at bounding box center [281, 127] width 6 height 6
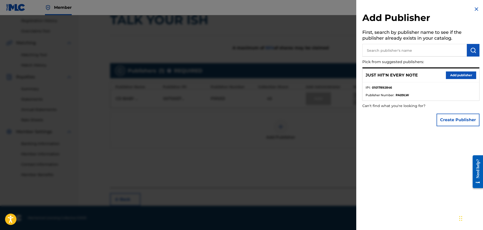
click at [454, 75] on button "Add publisher" at bounding box center [461, 75] width 30 height 8
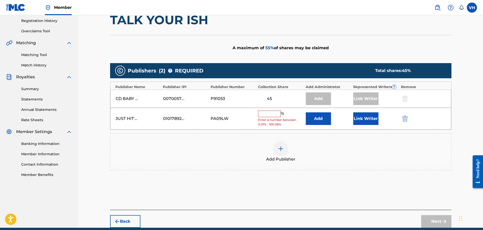
click at [268, 114] on input "text" at bounding box center [269, 114] width 23 height 7
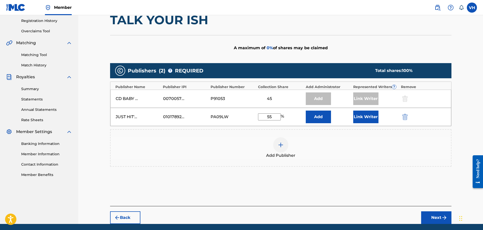
type input "55"
click at [358, 116] on button "Link Writer" at bounding box center [365, 117] width 25 height 13
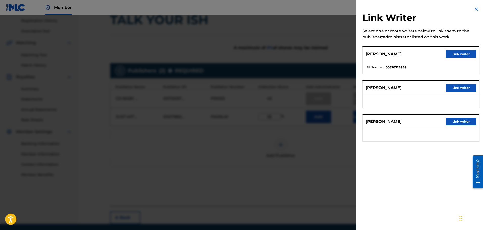
click at [461, 53] on button "Link writer" at bounding box center [461, 54] width 30 height 8
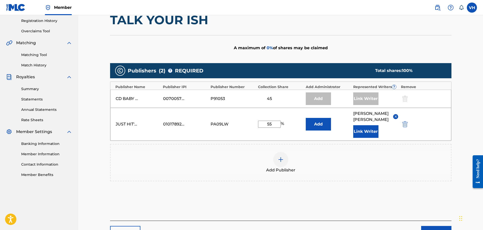
click at [435, 228] on button "Next" at bounding box center [436, 232] width 30 height 13
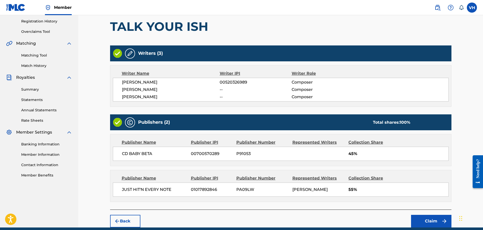
scroll to position [115, 0]
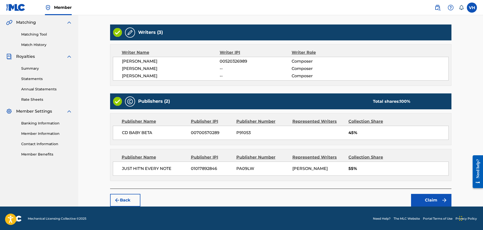
click at [433, 199] on button "Claim" at bounding box center [431, 200] width 40 height 13
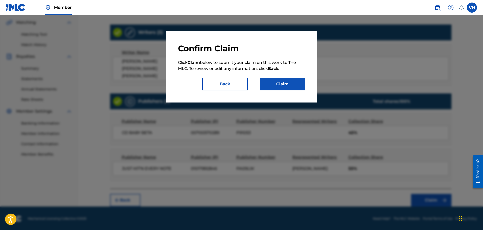
click at [279, 83] on button "Claim" at bounding box center [282, 84] width 45 height 13
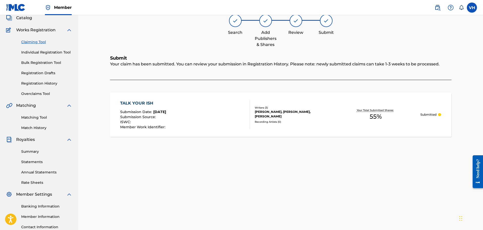
scroll to position [0, 0]
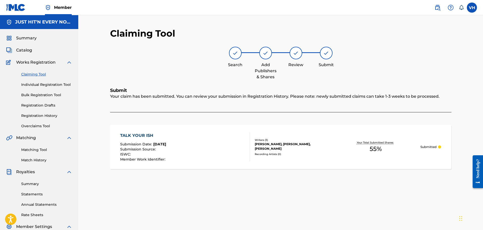
click at [27, 73] on link "Claiming Tool" at bounding box center [46, 74] width 51 height 5
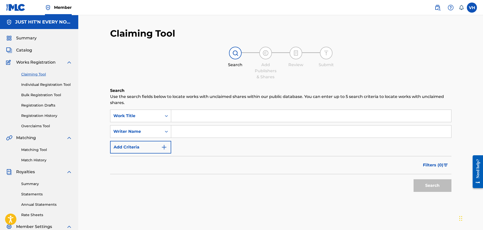
click at [192, 116] on input "Search Form" at bounding box center [311, 116] width 280 height 12
type input "talk your ish"
drag, startPoint x: 187, startPoint y: 133, endPoint x: 187, endPoint y: 137, distance: 3.5
click at [187, 133] on input "Search Form" at bounding box center [311, 132] width 280 height 12
type input "[PERSON_NAME]"
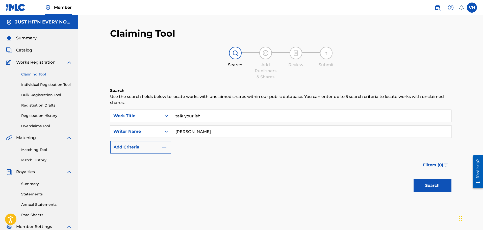
click at [437, 188] on button "Search" at bounding box center [433, 185] width 38 height 13
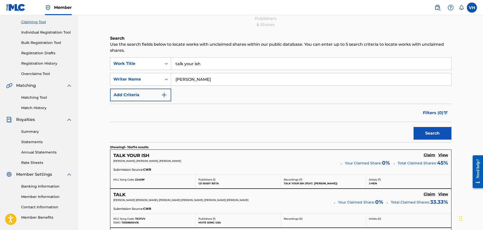
scroll to position [42, 0]
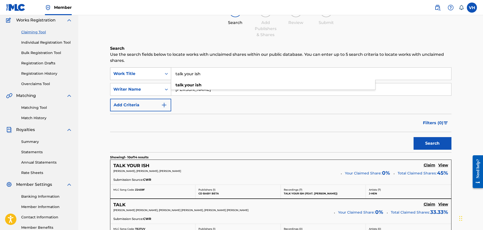
drag, startPoint x: 209, startPoint y: 75, endPoint x: 153, endPoint y: 76, distance: 55.8
click at [153, 76] on div "SearchWithCriteria1a899951-072f-4c4f-a842-a004887b9190 Work Title talk your ish…" at bounding box center [281, 73] width 342 height 13
type input "oh"
click at [429, 137] on button "Search" at bounding box center [433, 143] width 38 height 13
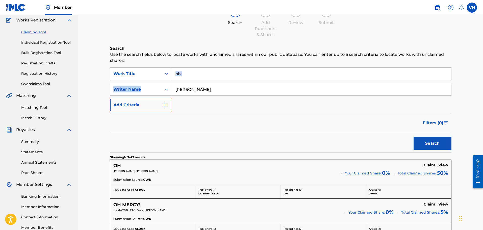
drag, startPoint x: 483, startPoint y: 66, endPoint x: 483, endPoint y: 81, distance: 14.7
click at [483, 81] on html "Accessibility Screen-Reader Guide, Feedback, and Issue Reporting | New window M…" at bounding box center [241, 73] width 483 height 230
click at [473, 76] on div "Claiming Tool Search Add Publishers & Shares Review Submit Search Use the searc…" at bounding box center [280, 149] width 405 height 353
click at [430, 165] on h5 "Claim" at bounding box center [430, 165] width 12 height 5
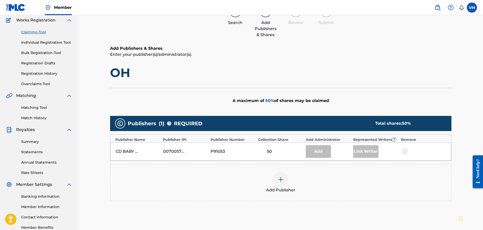
click at [284, 180] on div at bounding box center [280, 179] width 15 height 15
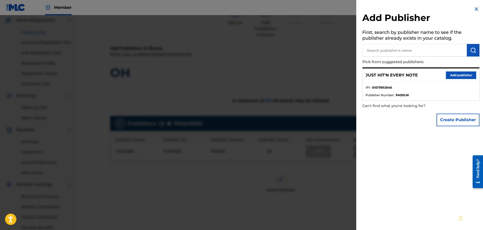
click at [462, 76] on button "Add publisher" at bounding box center [461, 75] width 30 height 8
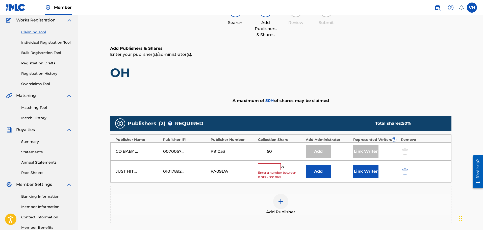
click at [273, 167] on input "text" at bounding box center [269, 166] width 23 height 7
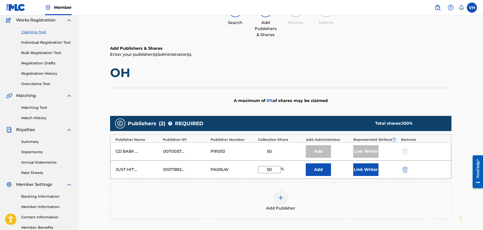
type input "50"
click at [362, 170] on button "Link Writer" at bounding box center [365, 169] width 25 height 13
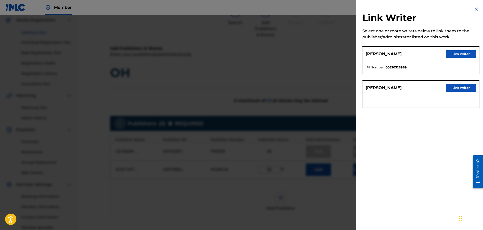
click at [455, 54] on button "Link writer" at bounding box center [461, 54] width 30 height 8
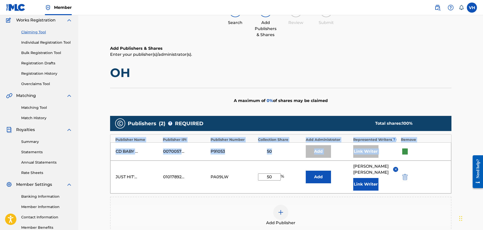
drag, startPoint x: 483, startPoint y: 120, endPoint x: 485, endPoint y: 154, distance: 33.9
click at [483, 154] on html "Accessibility Screen-Reader Guide, Feedback, and Issue Reporting | New window M…" at bounding box center [241, 73] width 483 height 230
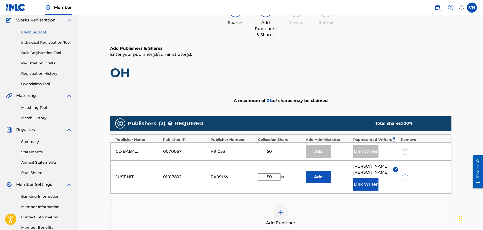
click at [458, 193] on div "Claiming Tool Search Add Publishers & Shares Review Submit Add Publishers & Sha…" at bounding box center [280, 132] width 405 height 319
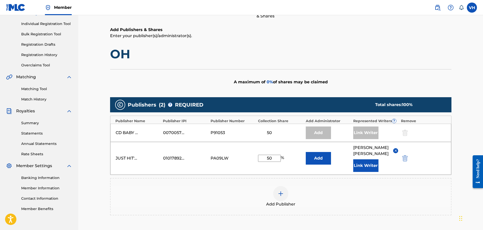
scroll to position [122, 0]
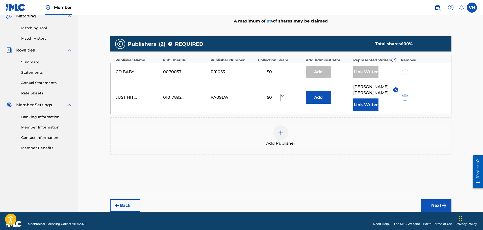
click at [433, 199] on button "Next" at bounding box center [436, 205] width 30 height 13
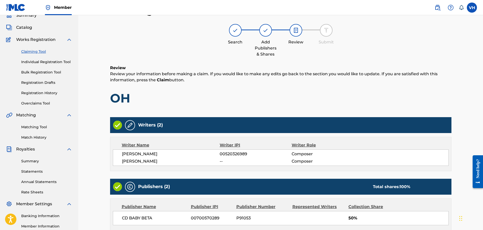
scroll to position [108, 0]
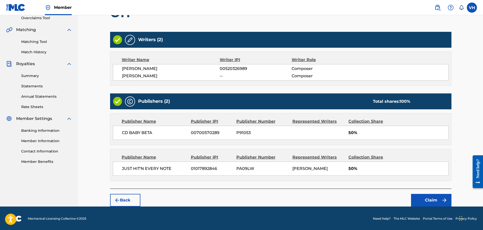
click at [433, 198] on button "Claim" at bounding box center [431, 200] width 40 height 13
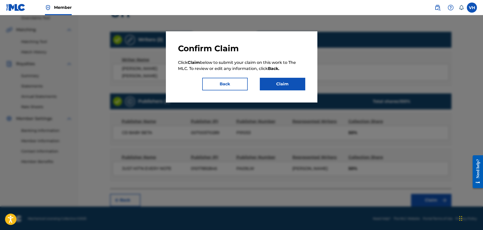
click at [276, 80] on button "Claim" at bounding box center [282, 84] width 45 height 13
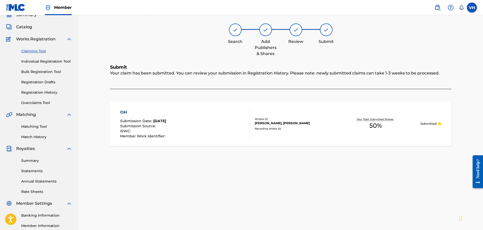
scroll to position [0, 0]
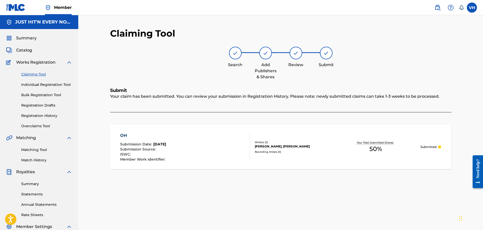
click at [39, 76] on link "Claiming Tool" at bounding box center [46, 74] width 51 height 5
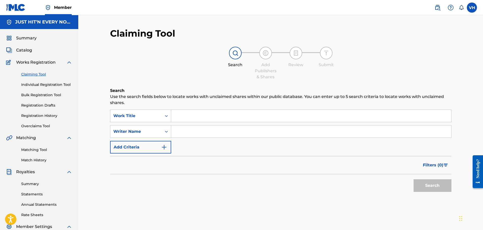
click at [40, 73] on link "Claiming Tool" at bounding box center [46, 74] width 51 height 5
click at [193, 128] on input "Search Form" at bounding box center [311, 132] width 280 height 12
type input "[PERSON_NAME]"
click at [435, 183] on button "Search" at bounding box center [433, 185] width 38 height 13
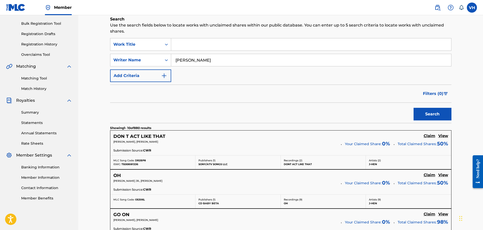
scroll to position [86, 0]
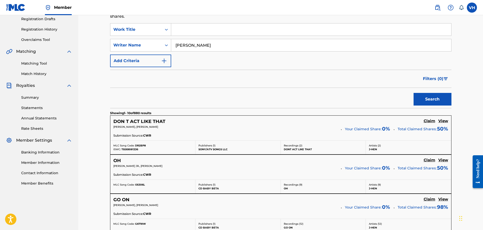
click at [429, 121] on h5 "Claim" at bounding box center [430, 121] width 12 height 5
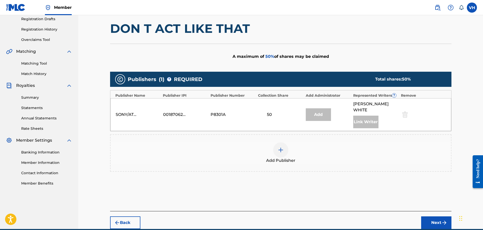
click at [281, 147] on img at bounding box center [281, 150] width 6 height 6
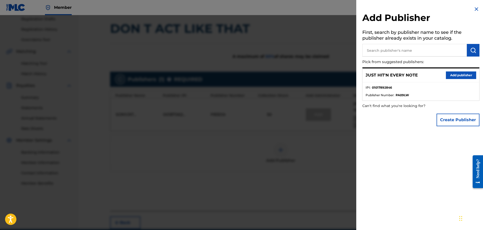
click at [461, 76] on button "Add publisher" at bounding box center [461, 75] width 30 height 8
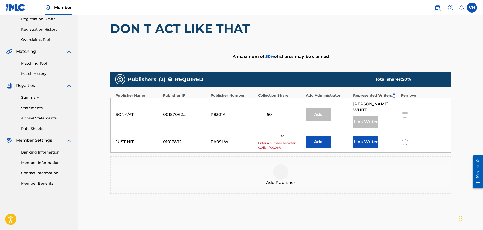
click at [266, 134] on input "text" at bounding box center [269, 137] width 23 height 7
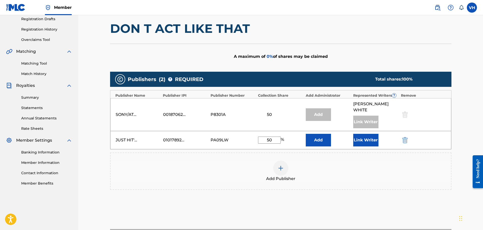
type input "50"
click at [355, 135] on button "Link Writer" at bounding box center [365, 140] width 25 height 13
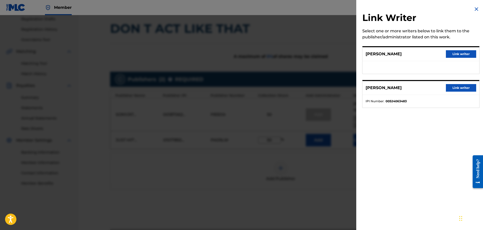
click at [463, 54] on button "Link writer" at bounding box center [461, 54] width 30 height 8
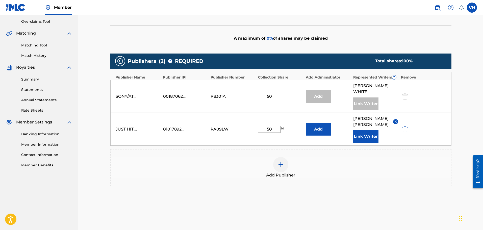
scroll to position [117, 0]
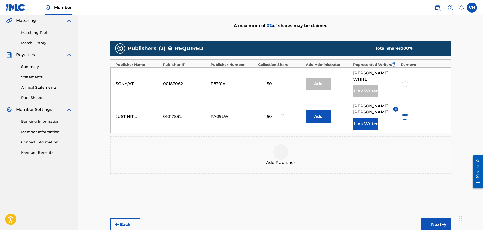
click at [444, 222] on img "submit" at bounding box center [445, 225] width 6 height 6
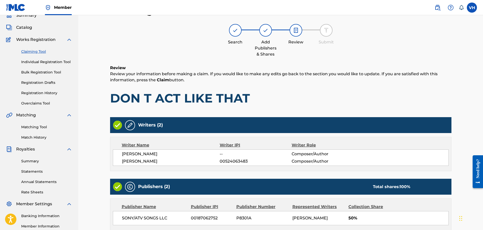
scroll to position [108, 0]
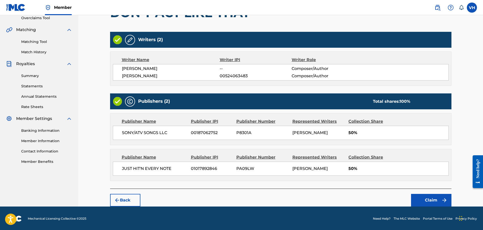
click at [442, 200] on img "submit" at bounding box center [445, 200] width 6 height 6
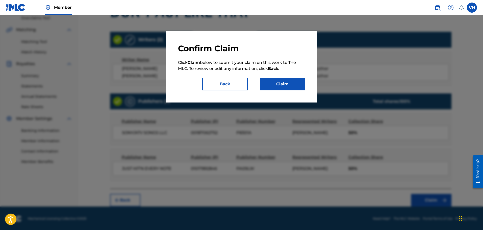
click at [283, 81] on button "Claim" at bounding box center [282, 84] width 45 height 13
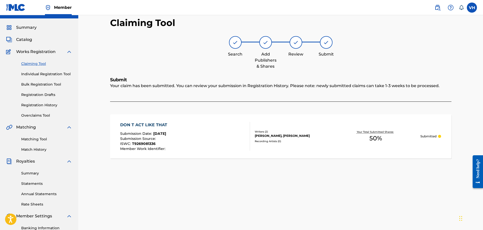
scroll to position [0, 0]
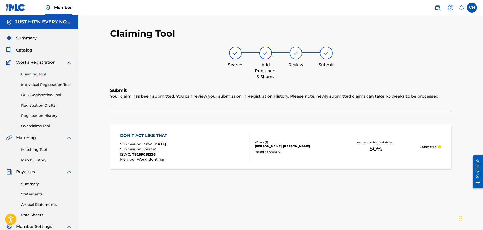
click at [37, 71] on div "Claiming Tool Individual Registration Tool Bulk Registration Tool Registration …" at bounding box center [39, 96] width 66 height 63
click at [37, 73] on link "Claiming Tool" at bounding box center [46, 74] width 51 height 5
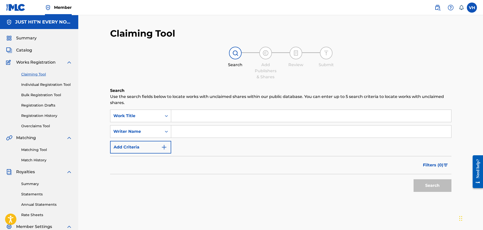
click at [196, 131] on input "Search Form" at bounding box center [311, 132] width 280 height 12
type input "[PERSON_NAME]"
click at [429, 182] on button "Search" at bounding box center [433, 185] width 38 height 13
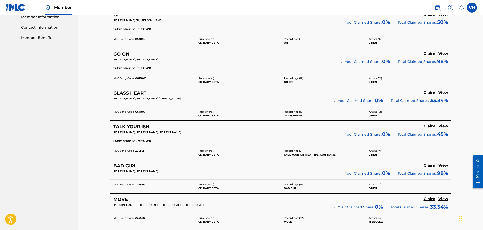
scroll to position [237, 0]
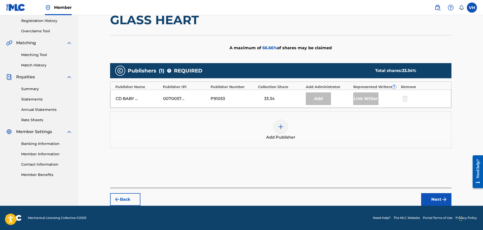
click at [281, 126] on img at bounding box center [281, 127] width 6 height 6
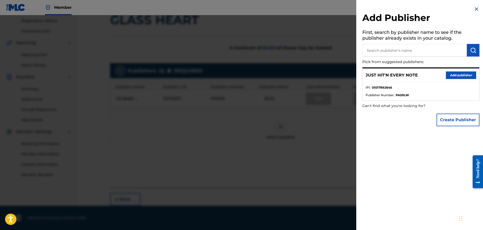
click at [463, 75] on button "Add publisher" at bounding box center [461, 75] width 30 height 8
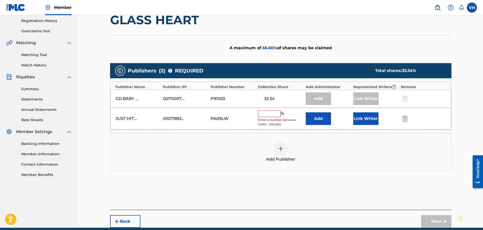
click at [263, 115] on input "text" at bounding box center [269, 114] width 23 height 7
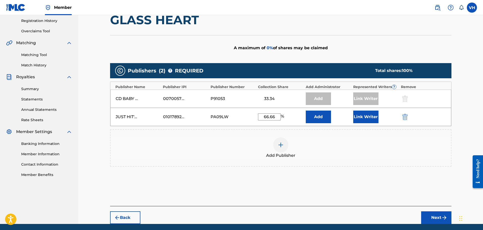
type input "66.66"
click at [438, 216] on button "Next" at bounding box center [436, 217] width 30 height 13
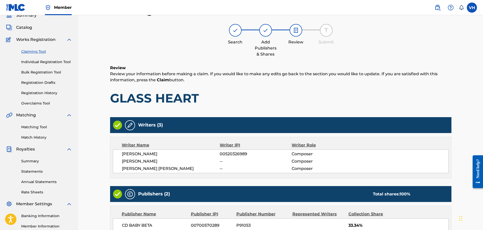
scroll to position [115, 0]
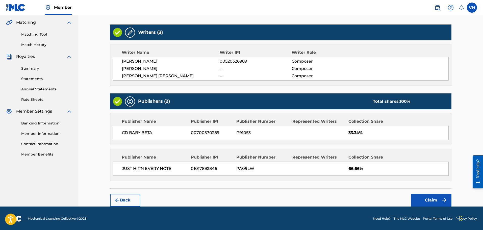
click at [437, 201] on button "Claim" at bounding box center [431, 200] width 40 height 13
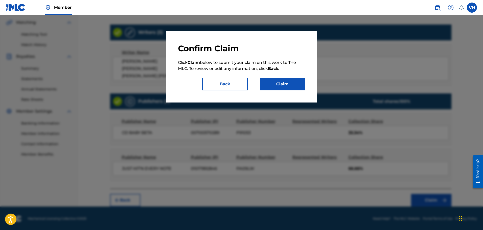
click at [277, 81] on button "Claim" at bounding box center [282, 84] width 45 height 13
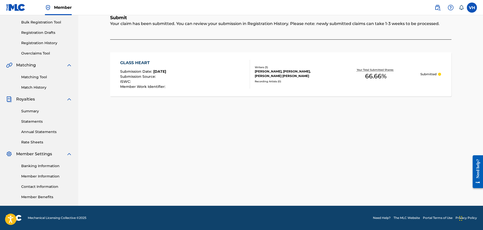
scroll to position [0, 0]
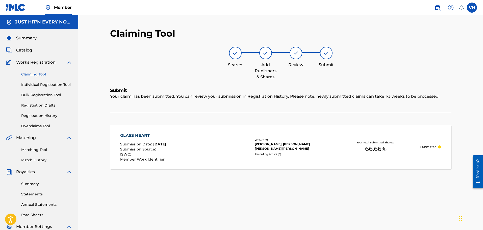
click at [32, 74] on link "Claiming Tool" at bounding box center [46, 74] width 51 height 5
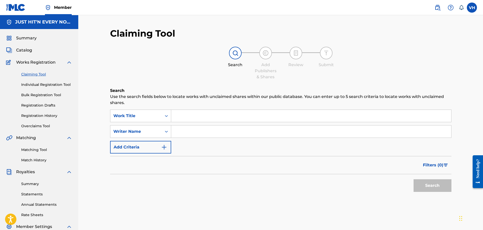
click at [179, 132] on input "Search Form" at bounding box center [311, 132] width 280 height 12
type input "[PERSON_NAME]"
click at [432, 183] on button "Search" at bounding box center [433, 185] width 38 height 13
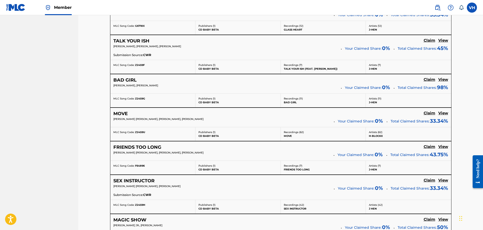
scroll to position [321, 0]
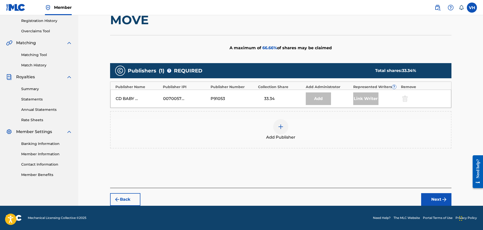
click at [279, 128] on img at bounding box center [281, 127] width 6 height 6
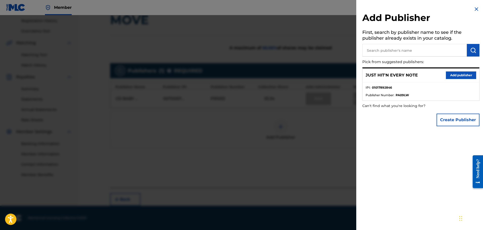
click at [455, 76] on button "Add publisher" at bounding box center [461, 75] width 30 height 8
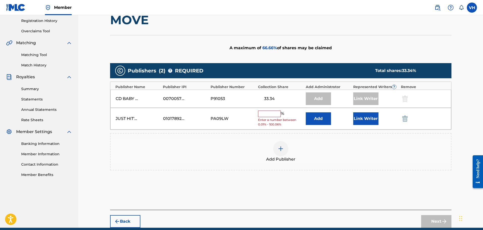
click at [270, 115] on input "text" at bounding box center [269, 114] width 23 height 7
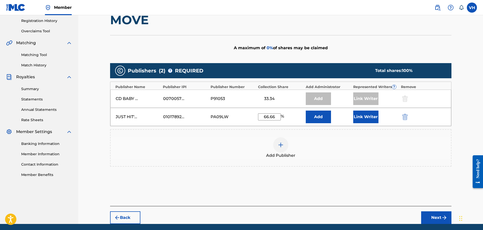
type input "66.66"
click at [441, 218] on button "Next" at bounding box center [436, 217] width 30 height 13
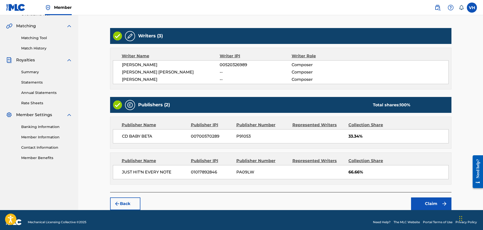
scroll to position [115, 0]
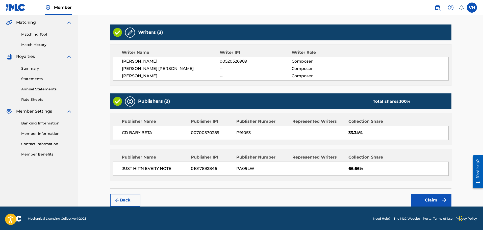
click at [433, 197] on button "Claim" at bounding box center [431, 200] width 40 height 13
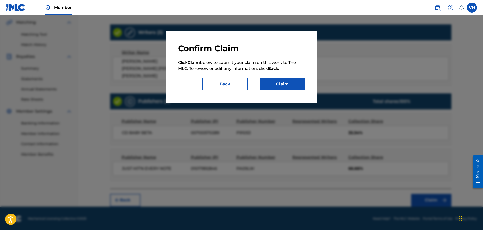
click at [292, 84] on button "Claim" at bounding box center [282, 84] width 45 height 13
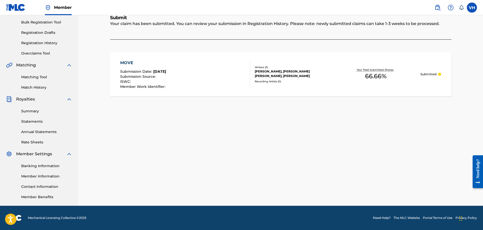
scroll to position [0, 0]
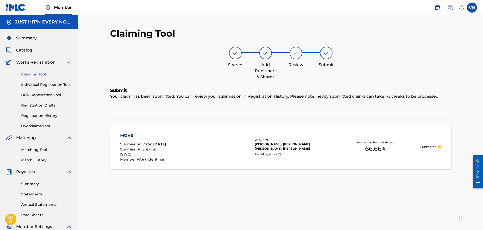
click at [31, 75] on link "Claiming Tool" at bounding box center [46, 74] width 51 height 5
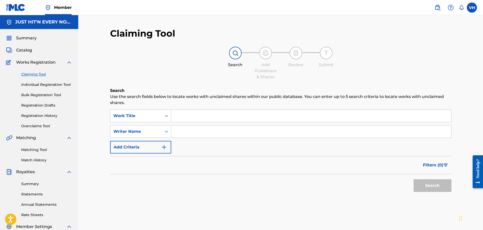
click at [192, 135] on input "Search Form" at bounding box center [311, 132] width 280 height 12
type input "[PERSON_NAME]"
click at [429, 184] on button "Search" at bounding box center [433, 185] width 38 height 13
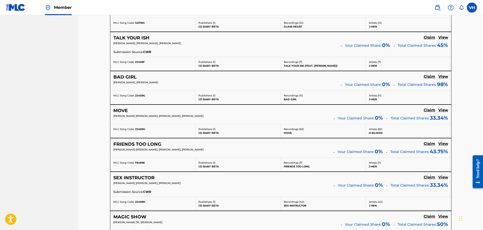
scroll to position [324, 0]
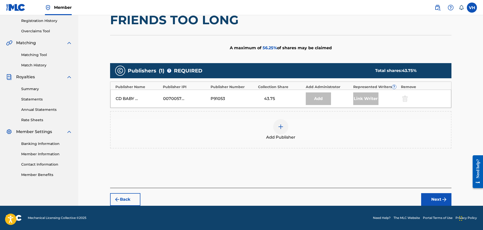
scroll to position [95, 0]
click at [282, 127] on img at bounding box center [281, 127] width 6 height 6
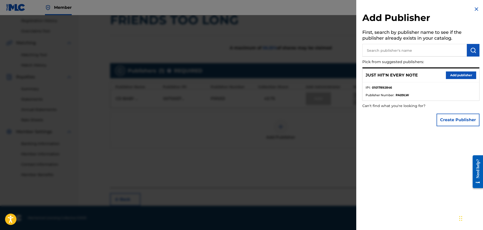
click at [458, 72] on button "Add publisher" at bounding box center [461, 75] width 30 height 8
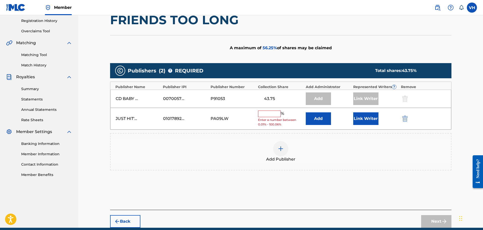
click at [271, 114] on input "text" at bounding box center [269, 114] width 23 height 7
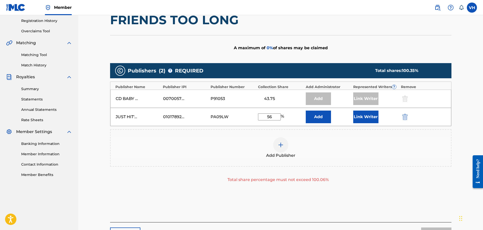
type input "5"
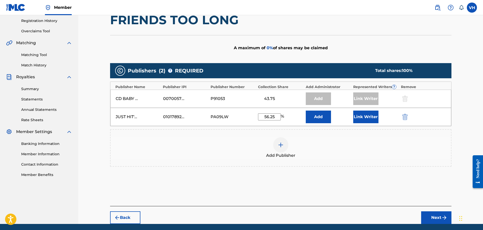
type input "56.25"
click at [441, 217] on button "Next" at bounding box center [436, 217] width 30 height 13
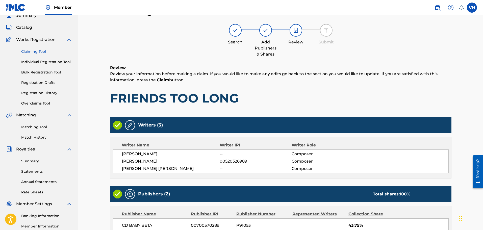
scroll to position [115, 0]
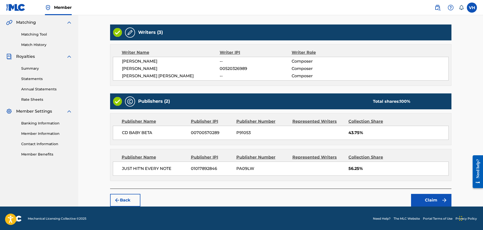
click at [430, 199] on button "Claim" at bounding box center [431, 200] width 40 height 13
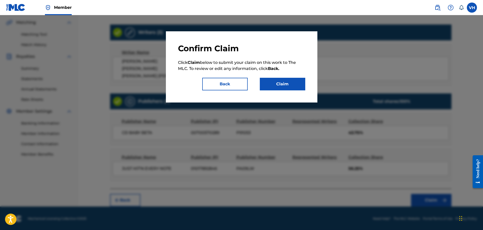
click at [283, 83] on button "Claim" at bounding box center [282, 84] width 45 height 13
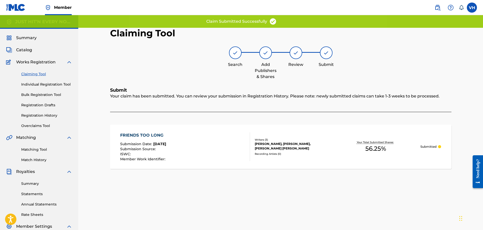
scroll to position [0, 0]
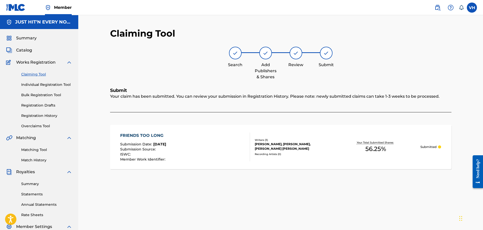
click at [29, 74] on link "Claiming Tool" at bounding box center [46, 74] width 51 height 5
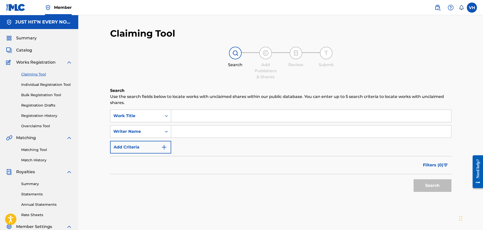
click at [193, 133] on input "Search Form" at bounding box center [311, 132] width 280 height 12
type input "[PERSON_NAME]"
drag, startPoint x: 421, startPoint y: 188, endPoint x: 413, endPoint y: 185, distance: 8.7
click at [421, 187] on button "Search" at bounding box center [433, 185] width 38 height 13
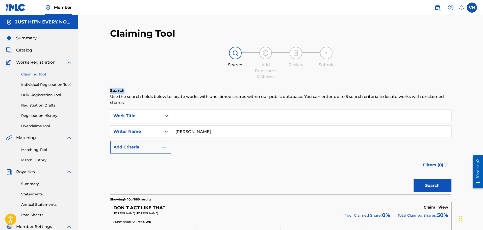
drag, startPoint x: 483, startPoint y: 65, endPoint x: 485, endPoint y: 86, distance: 20.8
click at [483, 86] on html "Accessibility Screen-Reader Guide, Feedback, and Issue Reporting | New window M…" at bounding box center [241, 115] width 483 height 230
click at [483, 95] on html "Accessibility Screen-Reader Guide, Feedback, and Issue Reporting | New window M…" at bounding box center [241, 115] width 483 height 230
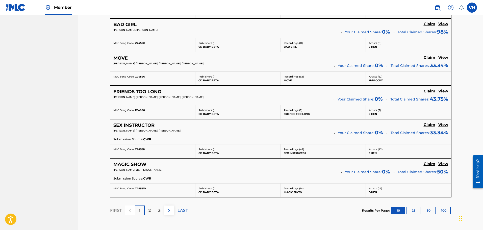
scroll to position [380, 0]
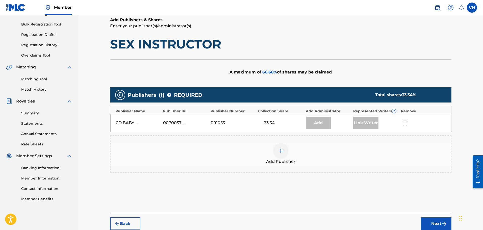
scroll to position [68, 0]
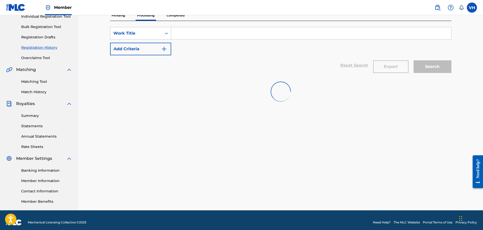
scroll to position [24, 0]
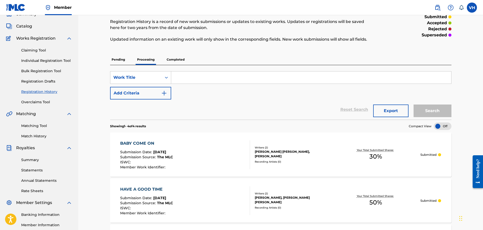
drag, startPoint x: 483, startPoint y: 94, endPoint x: 484, endPoint y: 98, distance: 4.1
click at [483, 98] on html "Accessibility Screen-Reader Guide, Feedback, and Issue Reporting | New window M…" at bounding box center [241, 91] width 483 height 230
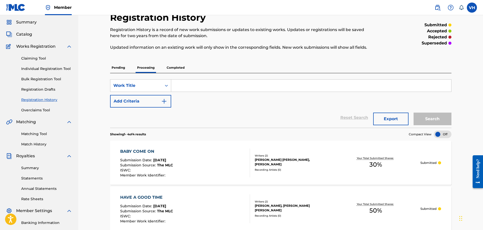
scroll to position [0, 0]
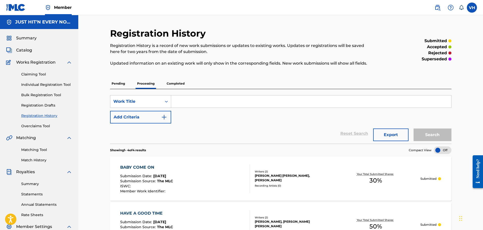
click at [34, 74] on link "Claiming Tool" at bounding box center [46, 74] width 51 height 5
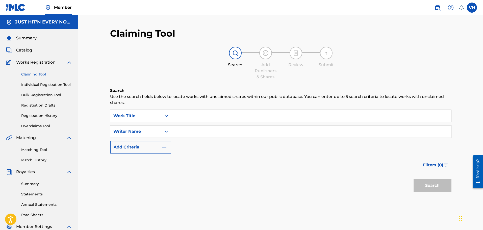
click at [189, 129] on input "Search Form" at bounding box center [311, 132] width 280 height 12
type input "[PERSON_NAME]"
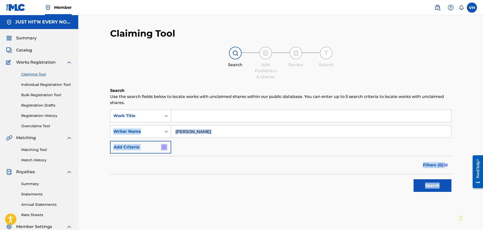
drag, startPoint x: 483, startPoint y: 119, endPoint x: 485, endPoint y: 179, distance: 59.6
click at [483, 179] on html "Accessibility Screen-Reader Guide, Feedback, and Issue Reporting | New window M…" at bounding box center [241, 115] width 483 height 230
click at [466, 196] on div "Claiming Tool Search Add Publishers & Shares Review Submit Search Use the searc…" at bounding box center [280, 146] width 405 height 263
click at [421, 184] on button "Search" at bounding box center [433, 185] width 38 height 13
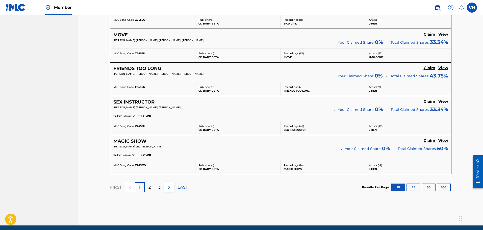
scroll to position [403, 0]
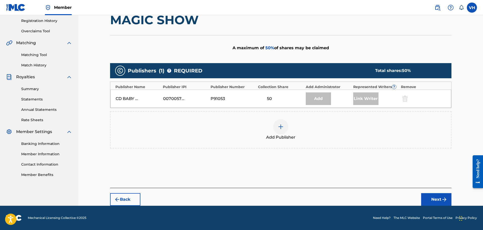
scroll to position [95, 0]
click at [281, 125] on img at bounding box center [281, 127] width 6 height 6
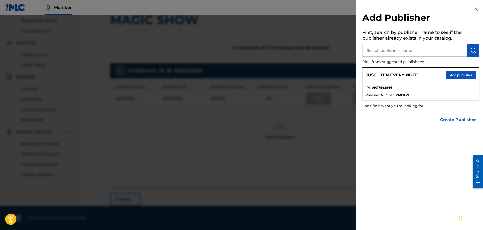
click at [462, 74] on button "Add publisher" at bounding box center [461, 75] width 30 height 8
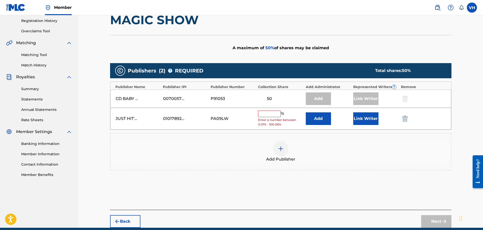
click at [268, 113] on input "text" at bounding box center [269, 114] width 23 height 7
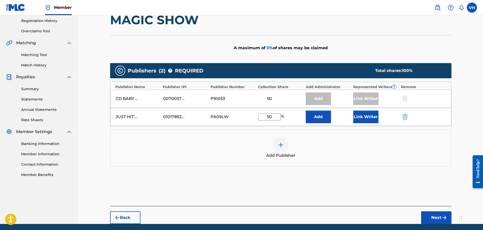
type input "50"
click at [437, 216] on button "Next" at bounding box center [436, 217] width 30 height 13
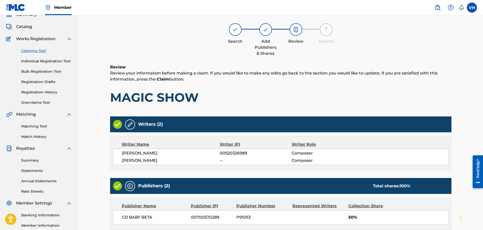
scroll to position [23, 0]
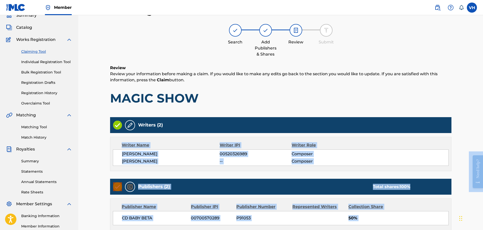
drag, startPoint x: 483, startPoint y: 138, endPoint x: 481, endPoint y: 194, distance: 56.4
click at [483, 192] on div "Claiming Tool Search Add Publishers & Shares Review Submit Review Review your i…" at bounding box center [280, 142] width 405 height 300
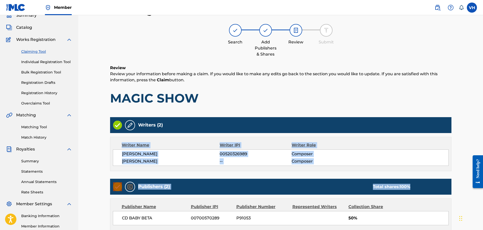
click at [470, 202] on div "Claiming Tool Search Add Publishers & Shares Review Submit Review Review your i…" at bounding box center [280, 142] width 405 height 300
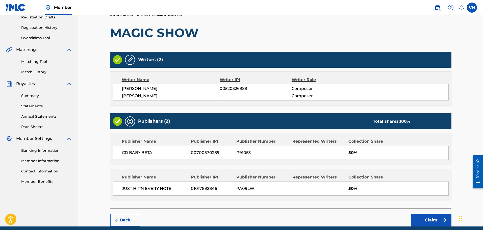
scroll to position [108, 0]
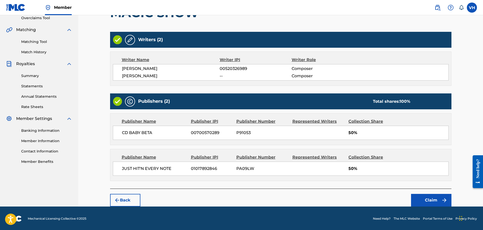
click at [432, 199] on button "Claim" at bounding box center [431, 200] width 40 height 13
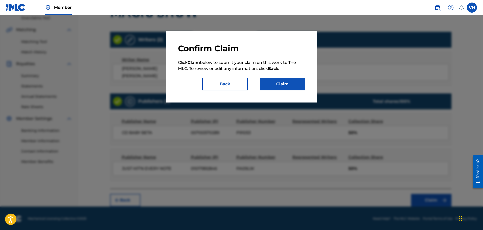
click at [278, 82] on button "Claim" at bounding box center [282, 84] width 45 height 13
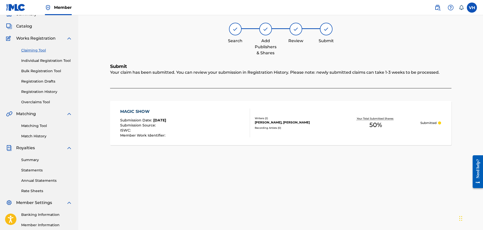
scroll to position [0, 0]
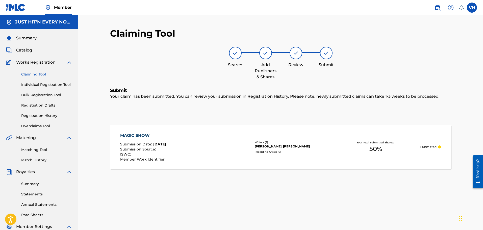
click at [34, 73] on link "Claiming Tool" at bounding box center [46, 74] width 51 height 5
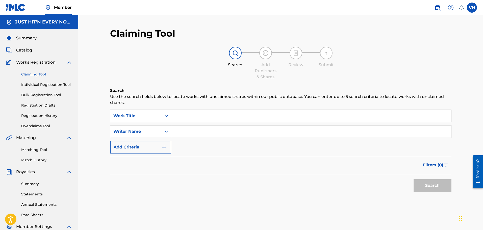
click at [187, 133] on input "Search Form" at bounding box center [311, 132] width 280 height 12
type input "[PERSON_NAME]"
click at [438, 186] on button "Search" at bounding box center [433, 185] width 38 height 13
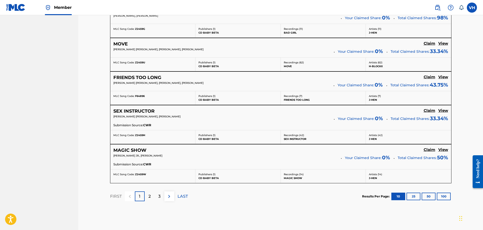
scroll to position [397, 0]
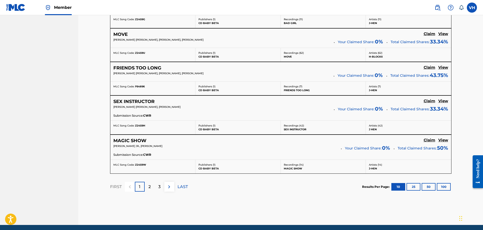
click at [147, 186] on div "2" at bounding box center [150, 187] width 10 height 10
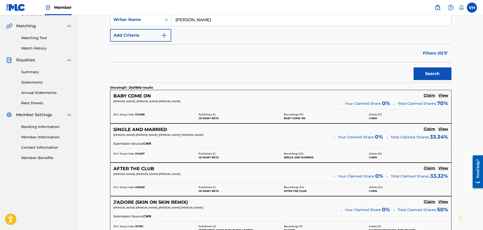
scroll to position [115, 0]
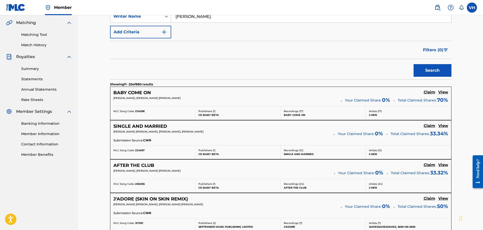
click at [430, 92] on h5 "Claim" at bounding box center [430, 92] width 12 height 5
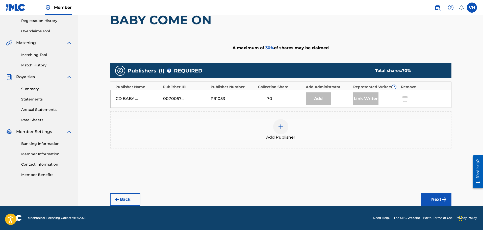
click at [127, 200] on button "Back" at bounding box center [125, 199] width 30 height 13
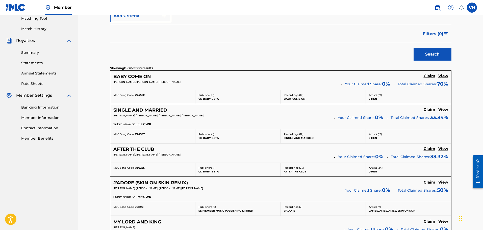
scroll to position [133, 0]
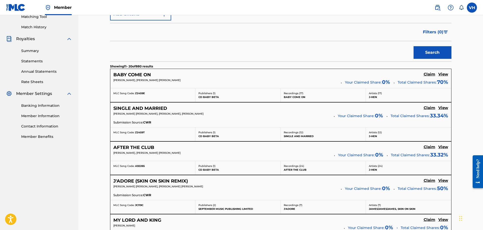
click at [430, 77] on h5 "Claim" at bounding box center [430, 74] width 12 height 5
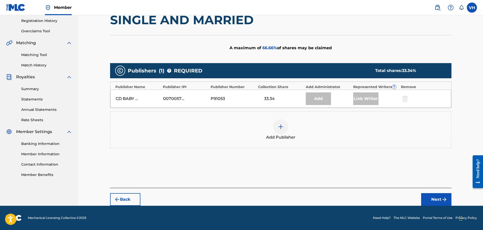
scroll to position [95, 0]
click at [279, 130] on div at bounding box center [280, 126] width 15 height 15
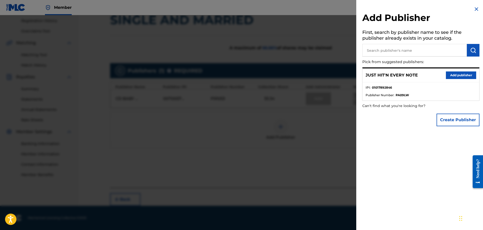
click at [463, 75] on button "Add publisher" at bounding box center [461, 75] width 30 height 8
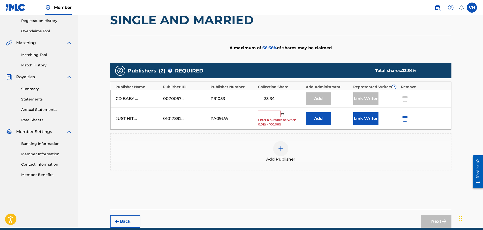
click at [268, 113] on input "text" at bounding box center [269, 114] width 23 height 7
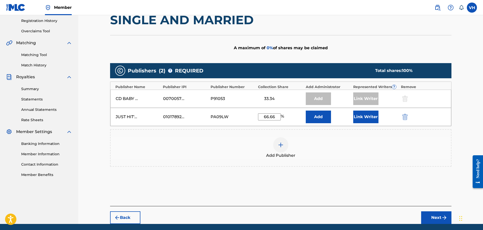
type input "66.66"
click at [443, 220] on img "submit" at bounding box center [445, 218] width 6 height 6
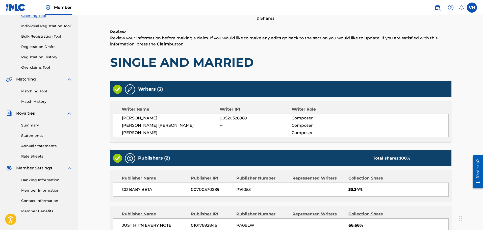
scroll to position [115, 0]
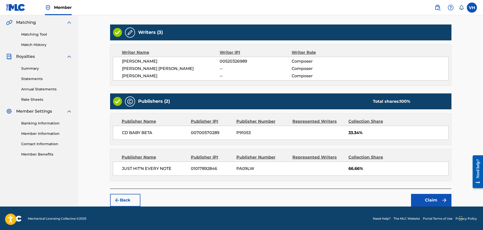
click at [432, 199] on button "Claim" at bounding box center [431, 200] width 40 height 13
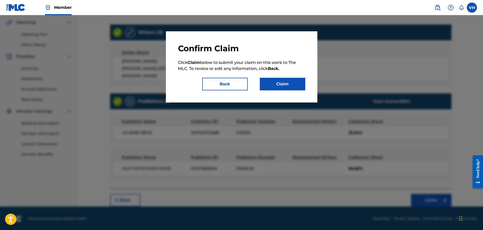
click at [284, 85] on button "Claim" at bounding box center [282, 84] width 45 height 13
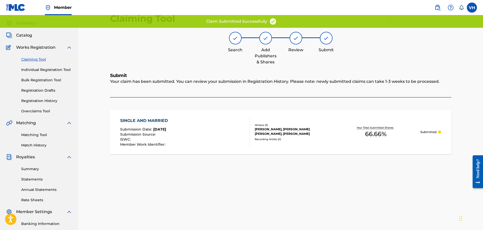
scroll to position [0, 0]
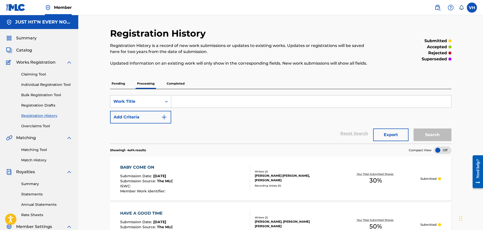
click at [23, 74] on link "Claiming Tool" at bounding box center [46, 74] width 51 height 5
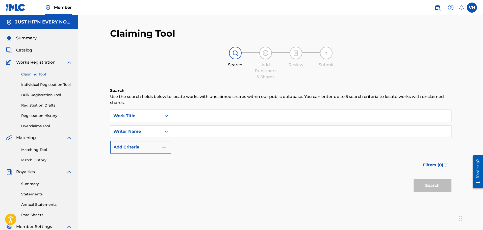
drag, startPoint x: 187, startPoint y: 133, endPoint x: 192, endPoint y: 139, distance: 7.5
click at [187, 133] on input "Search Form" at bounding box center [311, 132] width 280 height 12
type input "[PERSON_NAME]"
click at [428, 181] on button "Search" at bounding box center [433, 185] width 38 height 13
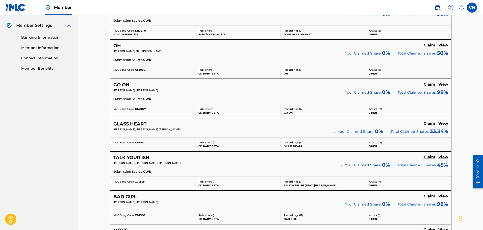
scroll to position [403, 0]
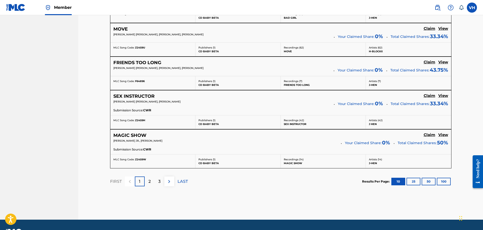
click at [149, 182] on p "2" at bounding box center [150, 182] width 2 height 6
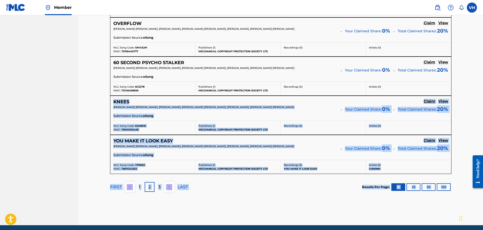
drag, startPoint x: 483, startPoint y: 197, endPoint x: 484, endPoint y: 93, distance: 103.1
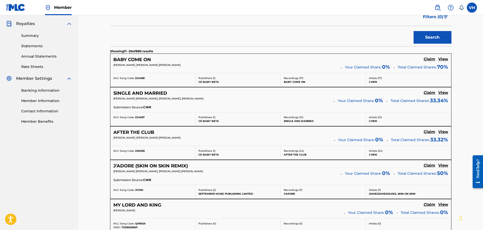
scroll to position [163, 0]
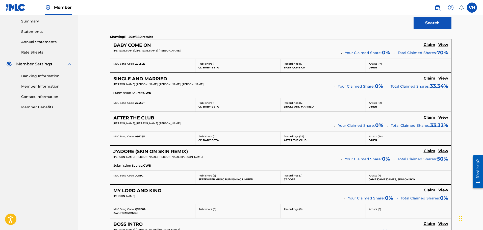
click at [429, 47] on h5 "Claim" at bounding box center [430, 44] width 12 height 5
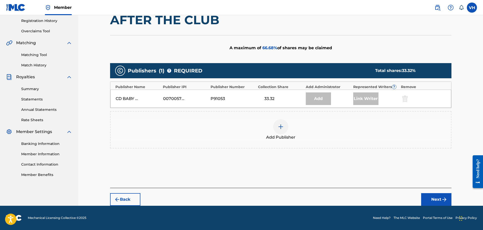
click at [277, 125] on div at bounding box center [280, 126] width 15 height 15
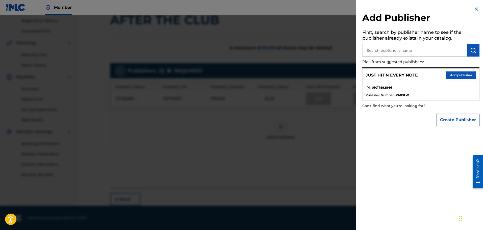
click at [460, 76] on button "Add publisher" at bounding box center [461, 75] width 30 height 8
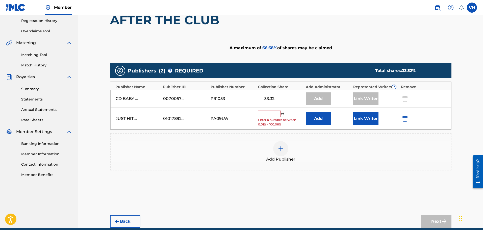
click at [262, 114] on input "text" at bounding box center [269, 114] width 23 height 7
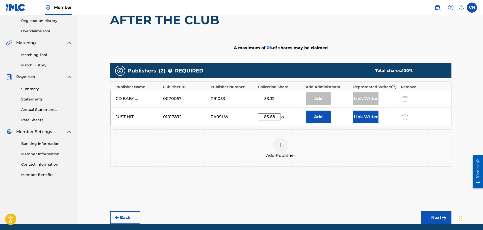
type input "66.68"
click at [438, 219] on button "Next" at bounding box center [436, 217] width 30 height 13
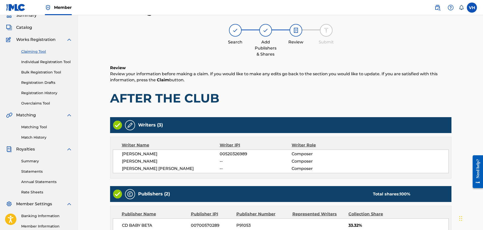
scroll to position [115, 0]
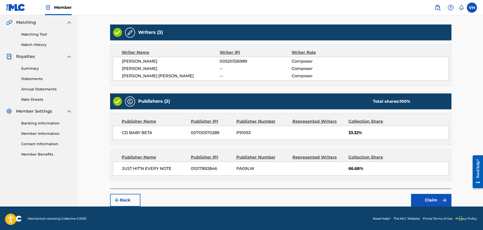
click at [431, 200] on button "Claim" at bounding box center [431, 200] width 40 height 13
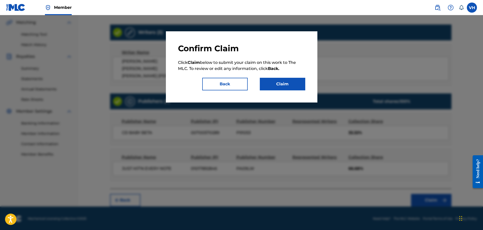
click at [285, 82] on button "Claim" at bounding box center [282, 84] width 45 height 13
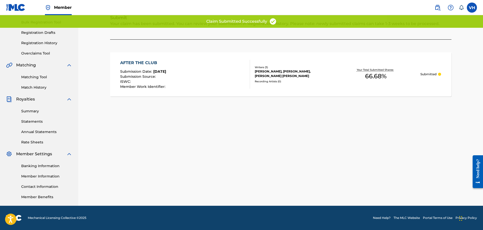
scroll to position [73, 0]
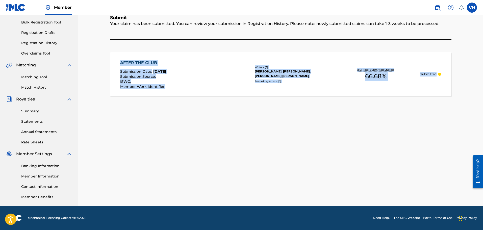
drag, startPoint x: 483, startPoint y: 58, endPoint x: 485, endPoint y: 36, distance: 22.6
click at [483, 36] on html "Accessibility Screen-Reader Guide, Feedback, and Issue Reporting | New window M…" at bounding box center [241, 42] width 483 height 230
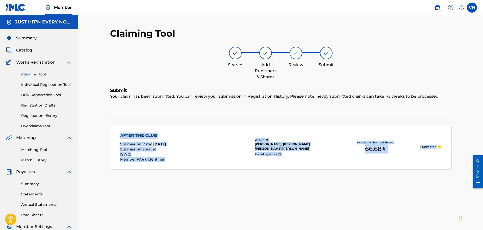
click at [30, 73] on link "Claiming Tool" at bounding box center [46, 74] width 51 height 5
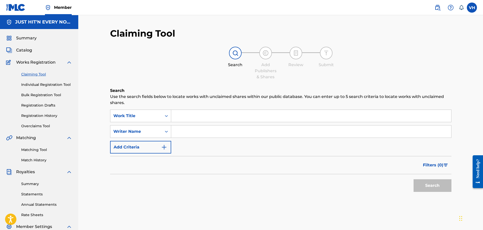
drag, startPoint x: 204, startPoint y: 130, endPoint x: 204, endPoint y: 136, distance: 6.3
click at [204, 131] on input "Search Form" at bounding box center [311, 132] width 280 height 12
type input "[PERSON_NAME]"
click at [429, 185] on button "Search" at bounding box center [433, 185] width 38 height 13
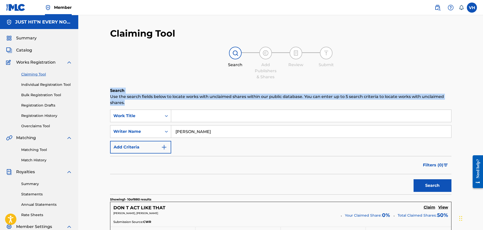
drag, startPoint x: 483, startPoint y: 78, endPoint x: 483, endPoint y: 102, distance: 23.7
click at [483, 102] on html "Accessibility Screen-Reader Guide, Feedback, and Issue Reporting | New window M…" at bounding box center [241, 115] width 483 height 230
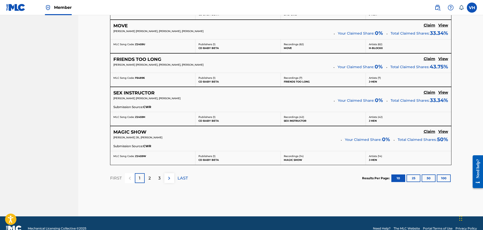
scroll to position [408, 0]
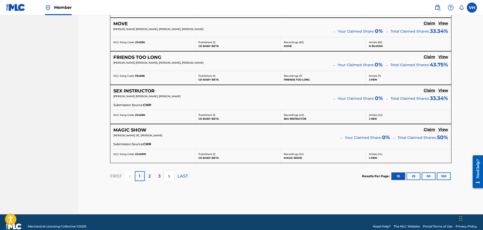
click at [157, 177] on div "3" at bounding box center [160, 176] width 10 height 10
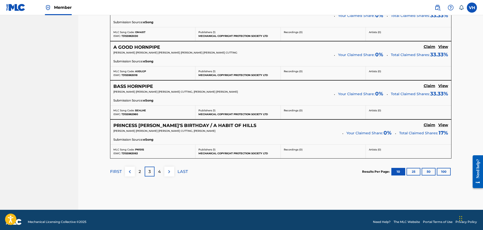
scroll to position [439, 0]
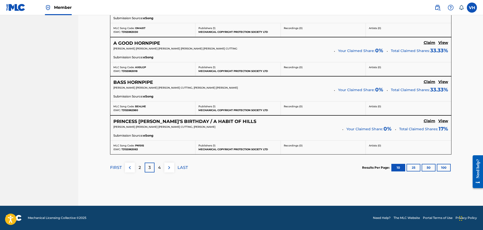
click at [138, 168] on div "2" at bounding box center [140, 168] width 10 height 10
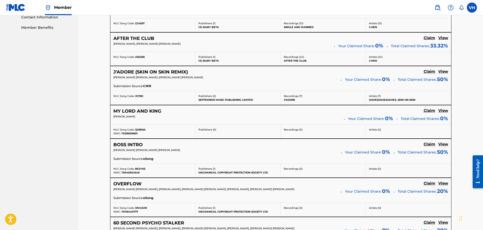
scroll to position [243, 0]
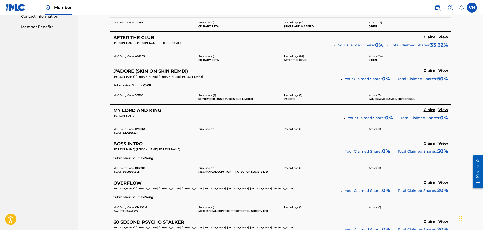
click at [444, 36] on h5 "View" at bounding box center [444, 37] width 10 height 5
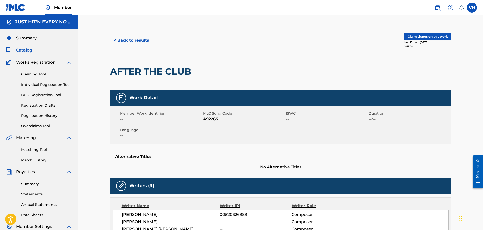
click at [35, 149] on link "Matching Tool" at bounding box center [46, 149] width 51 height 5
